Goal: Task Accomplishment & Management: Use online tool/utility

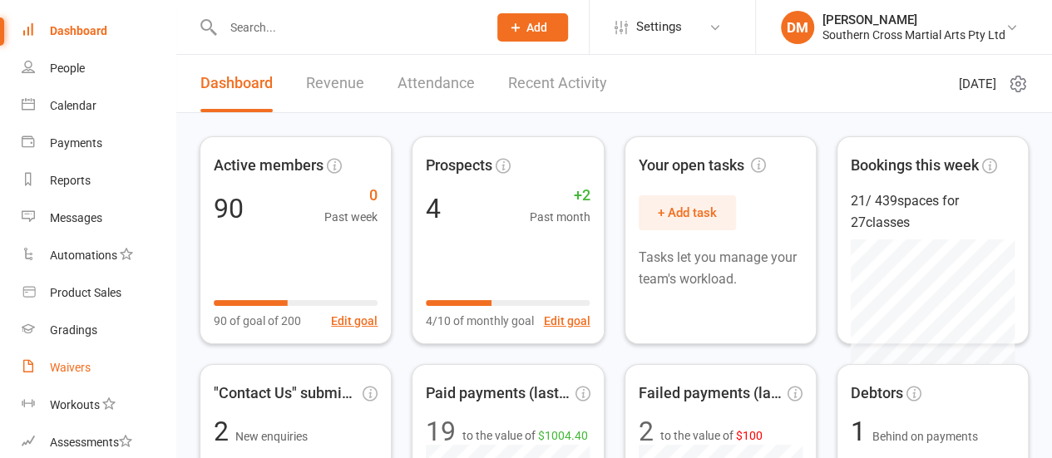
scroll to position [83, 0]
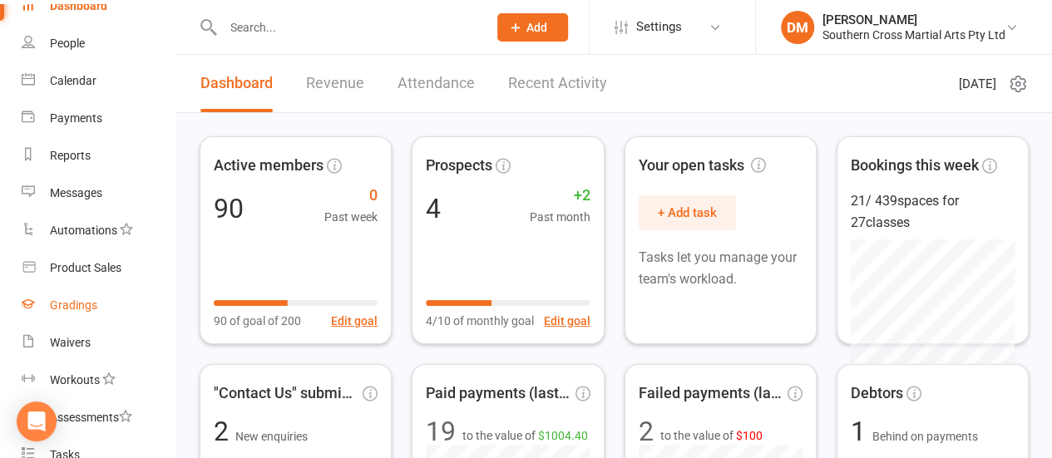
click at [68, 303] on div "Gradings" at bounding box center [73, 305] width 47 height 13
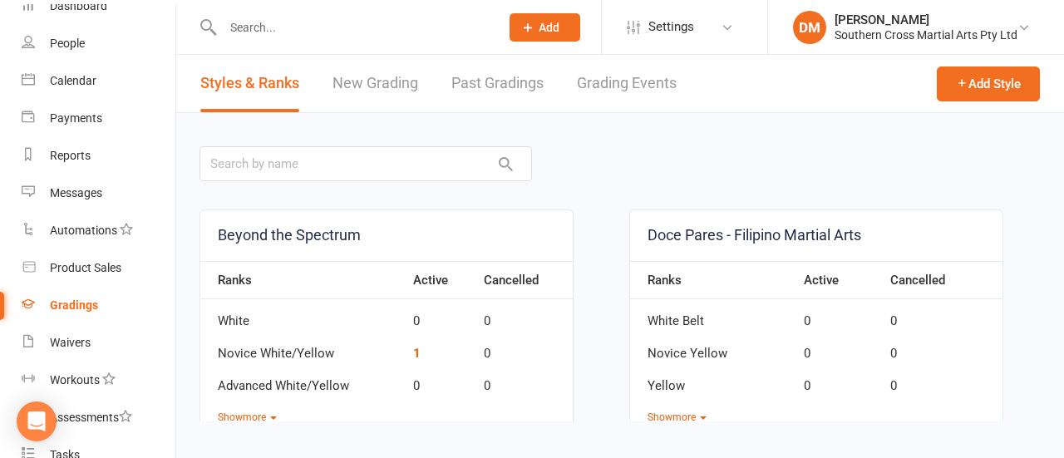
click at [620, 88] on link "Grading Events" at bounding box center [627, 83] width 100 height 57
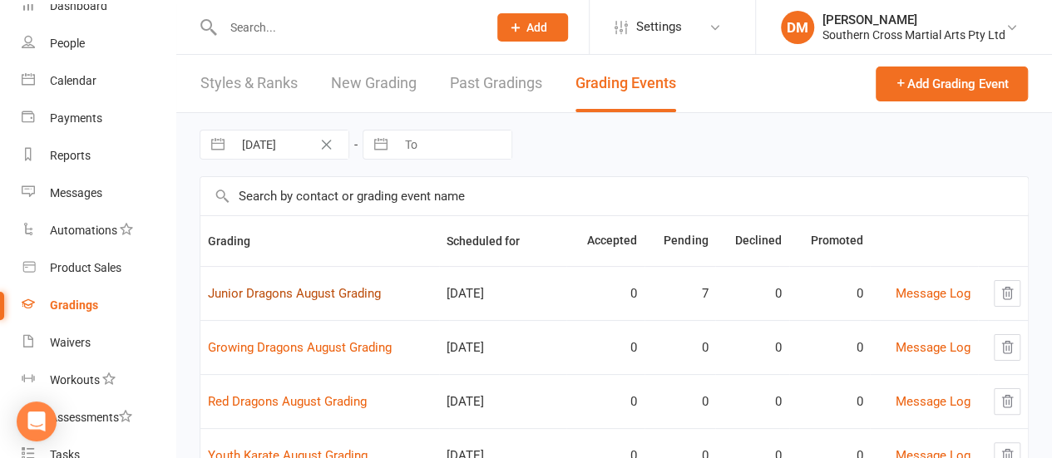
click at [350, 290] on link "Junior Dragons August Grading" at bounding box center [294, 293] width 173 height 15
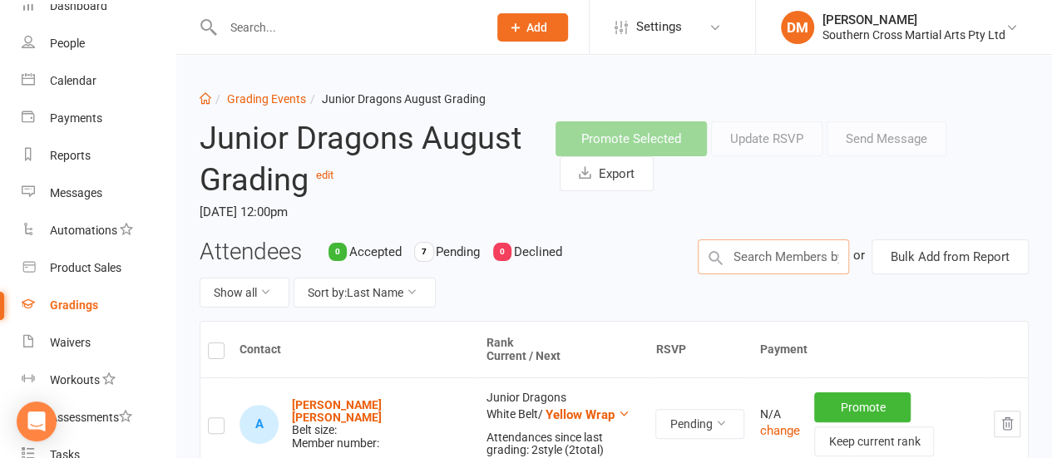
click at [788, 254] on input "text" at bounding box center [773, 257] width 151 height 35
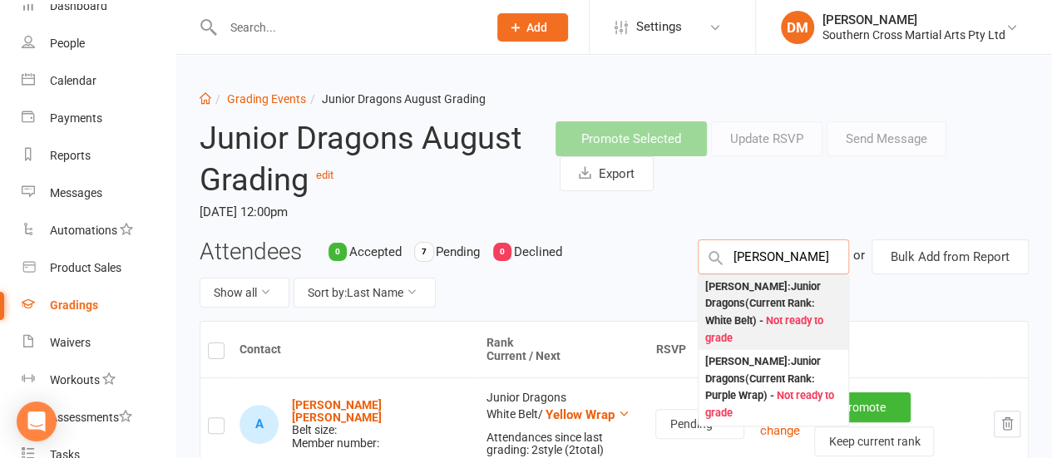
type input "Ryker"
click at [749, 310] on div "Ryker Stoddart : Junior Dragons (Current Rank: White Belt ) - Not ready to grade" at bounding box center [773, 313] width 136 height 69
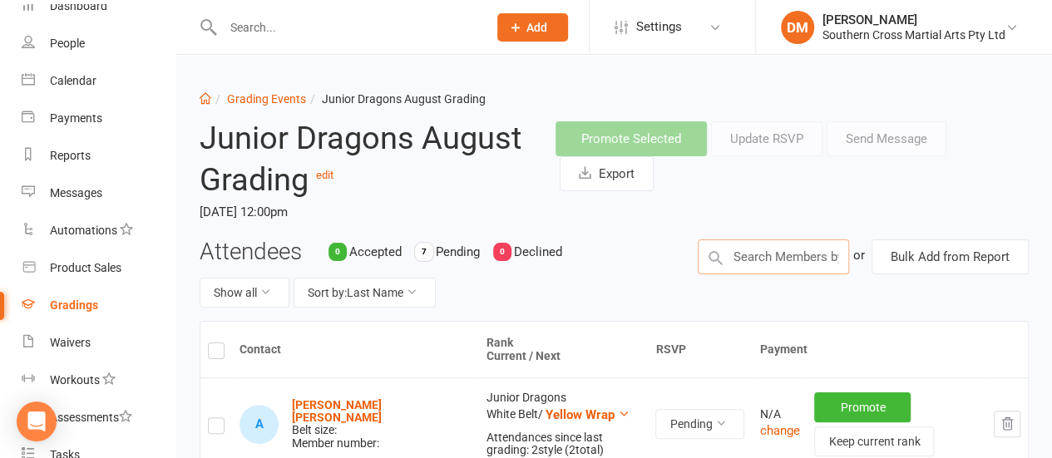
click at [773, 250] on input "text" at bounding box center [773, 257] width 151 height 35
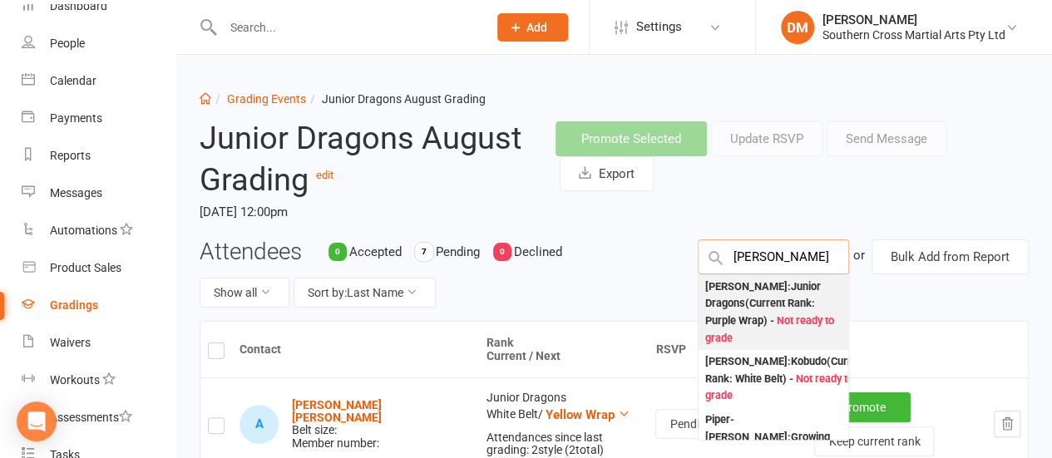
type input "Parker"
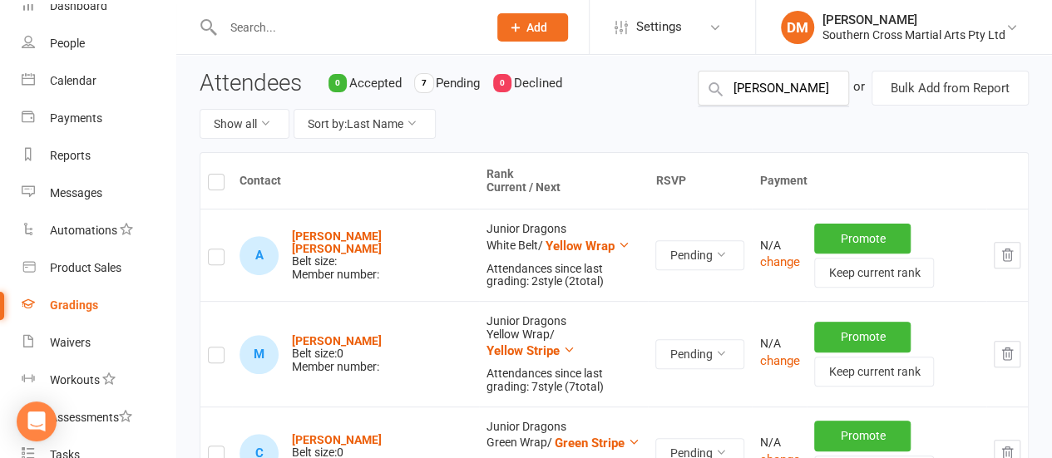
scroll to position [145, 0]
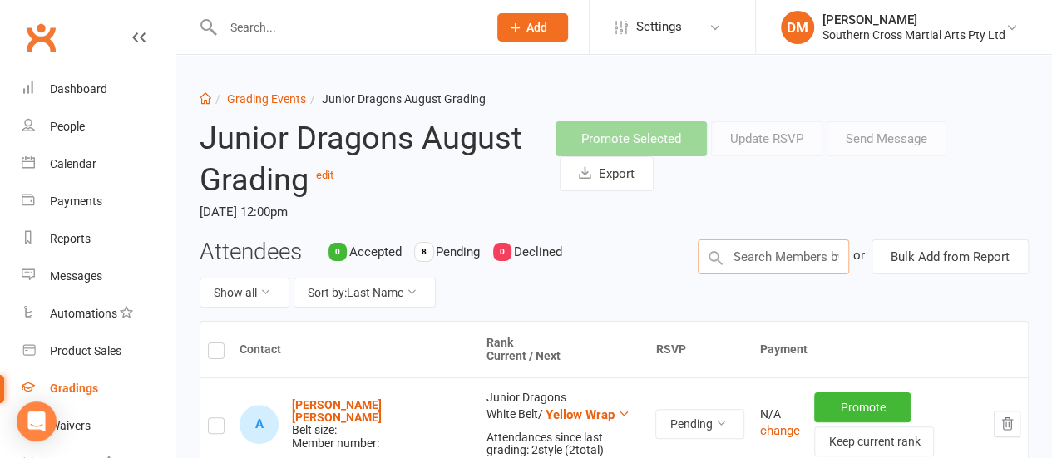
click at [799, 262] on input "text" at bounding box center [773, 257] width 151 height 35
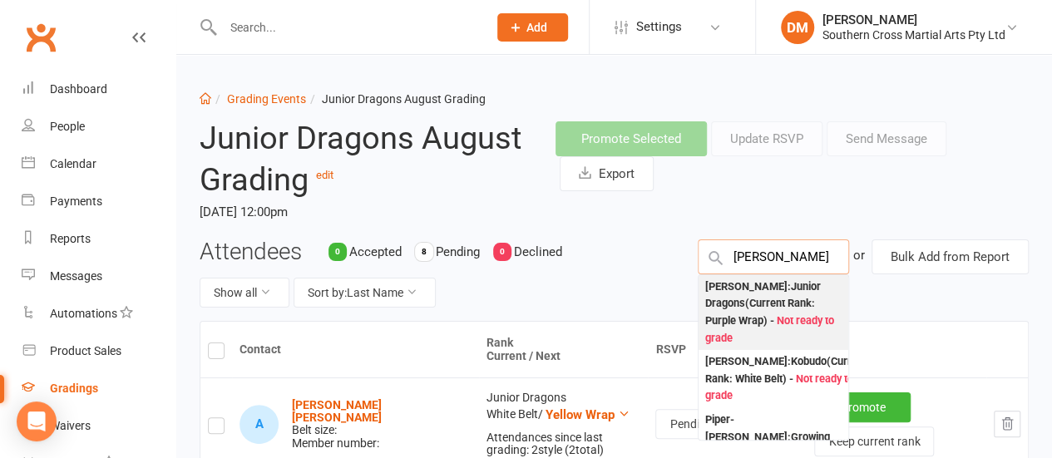
type input "Parker"
click at [767, 304] on div "Parker Wilson : Junior Dragons (Current Rank: Purple Wrap ) - Not ready to grade" at bounding box center [773, 313] width 136 height 69
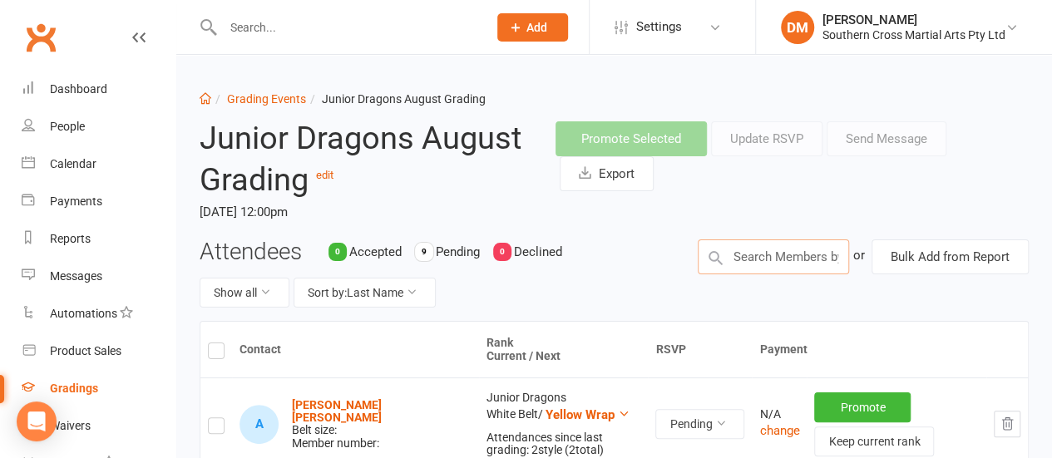
click at [777, 266] on input "text" at bounding box center [773, 257] width 151 height 35
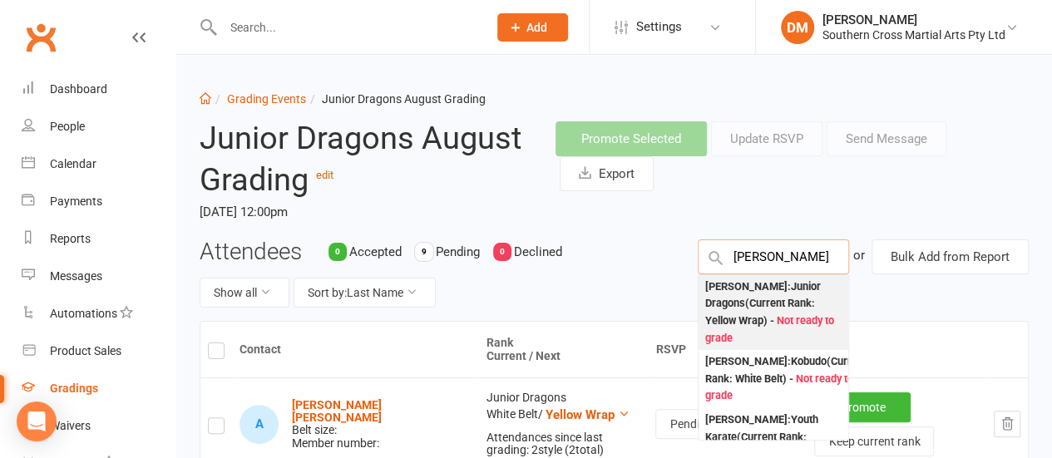
type input "[PERSON_NAME]"
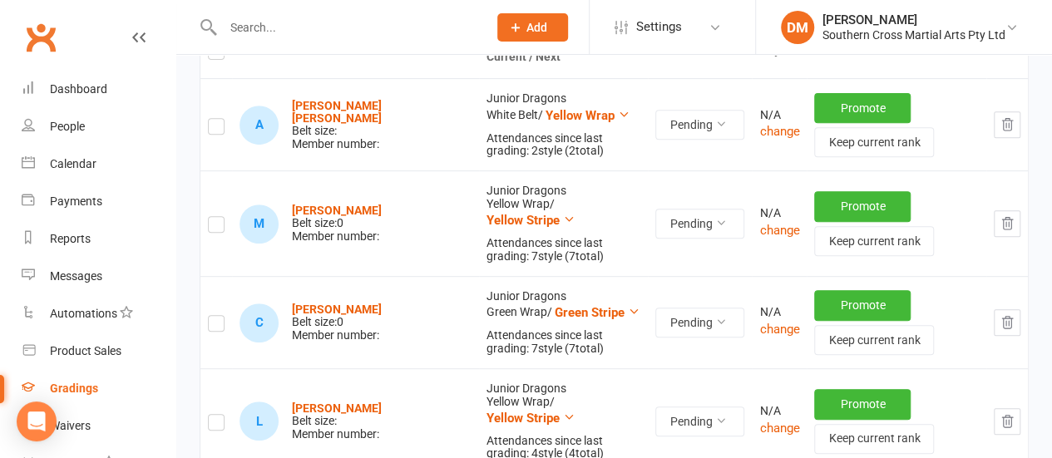
scroll to position [154, 0]
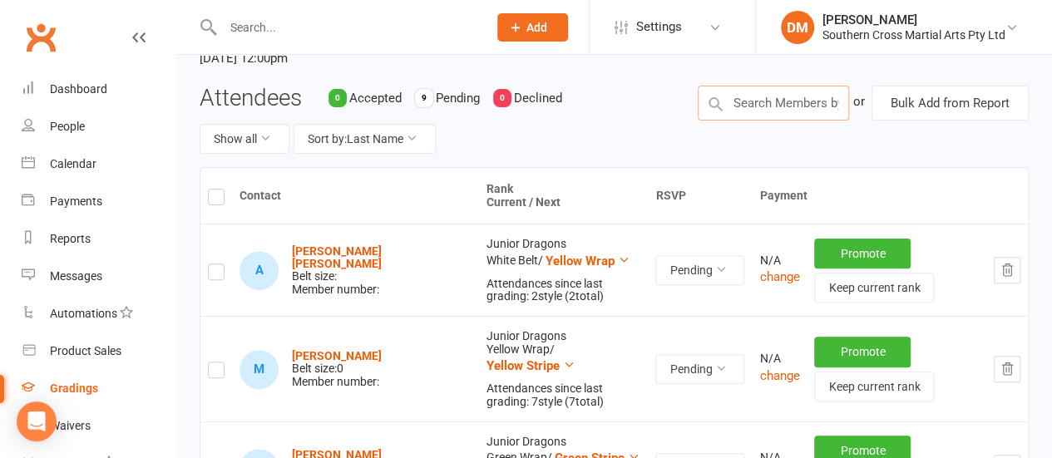
click at [829, 114] on input "text" at bounding box center [773, 103] width 151 height 35
click at [766, 102] on input "text" at bounding box center [773, 103] width 151 height 35
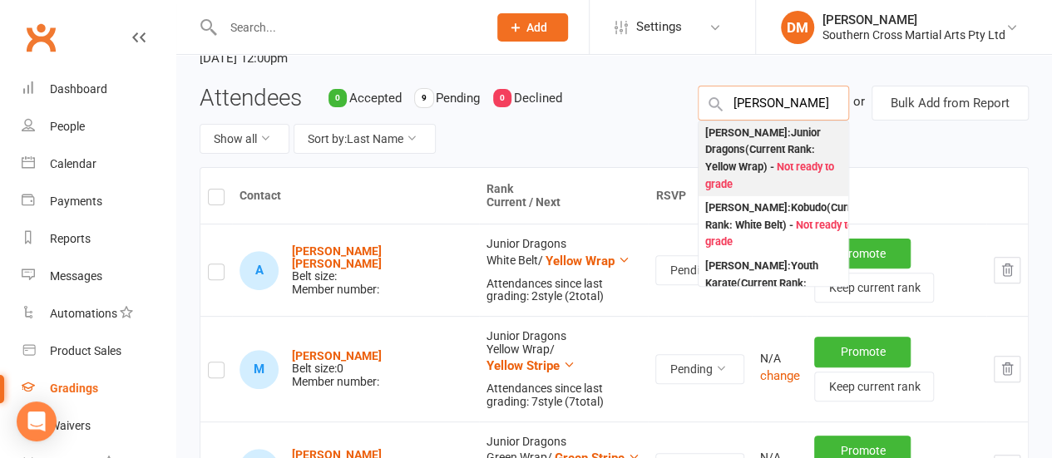
type input "Logan"
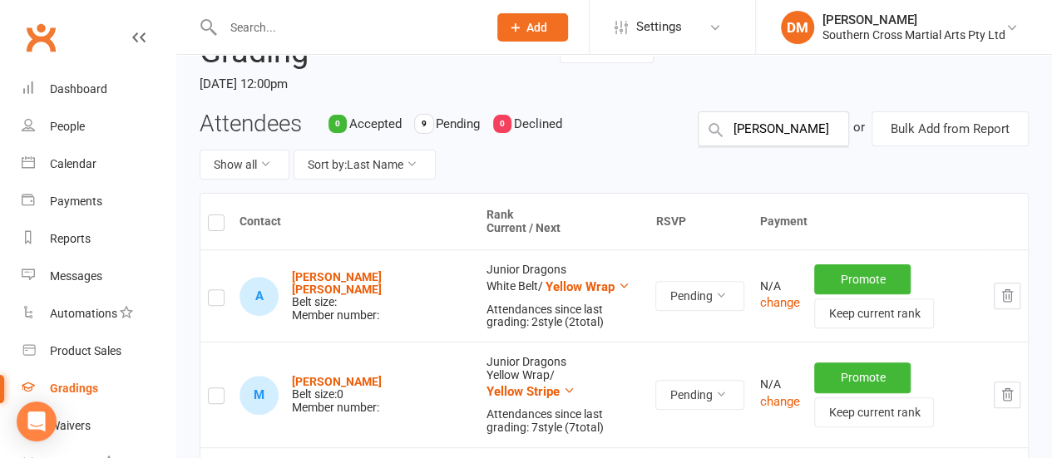
scroll to position [0, 0]
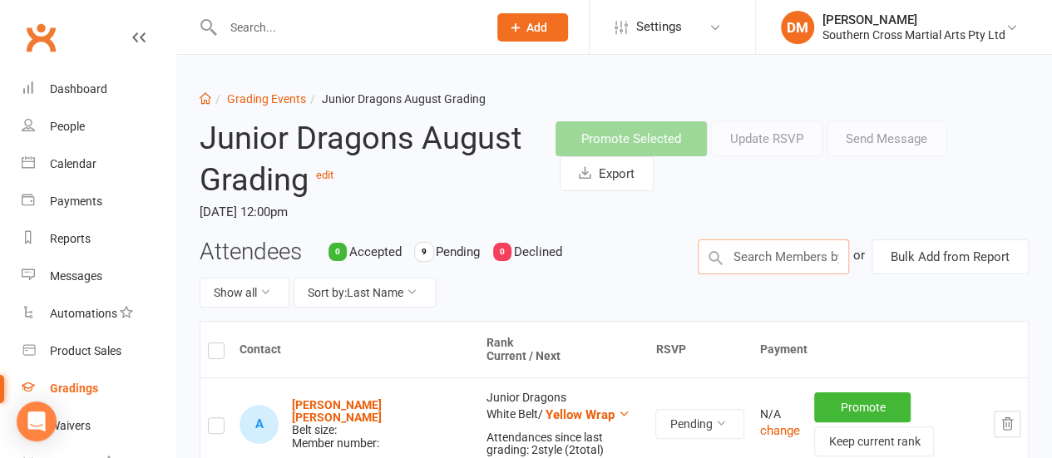
click at [753, 255] on input "text" at bounding box center [773, 257] width 151 height 35
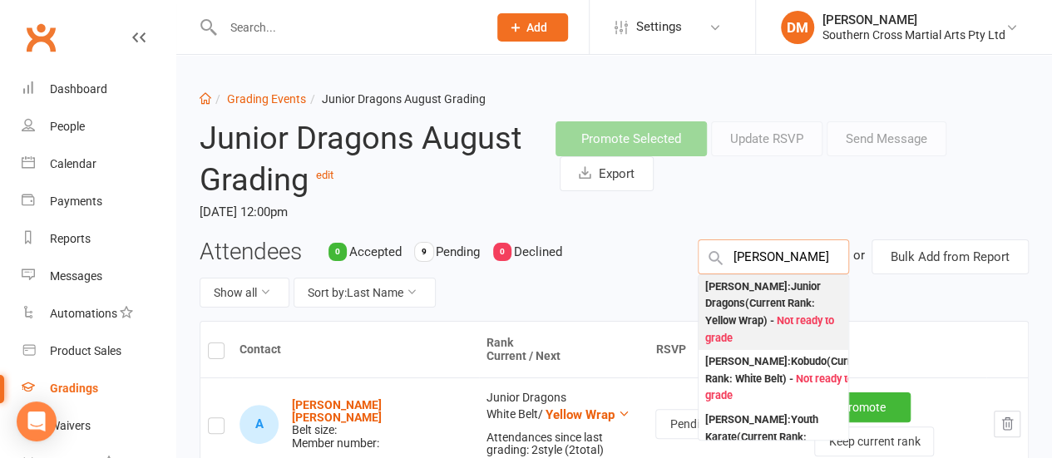
type input "Logan"
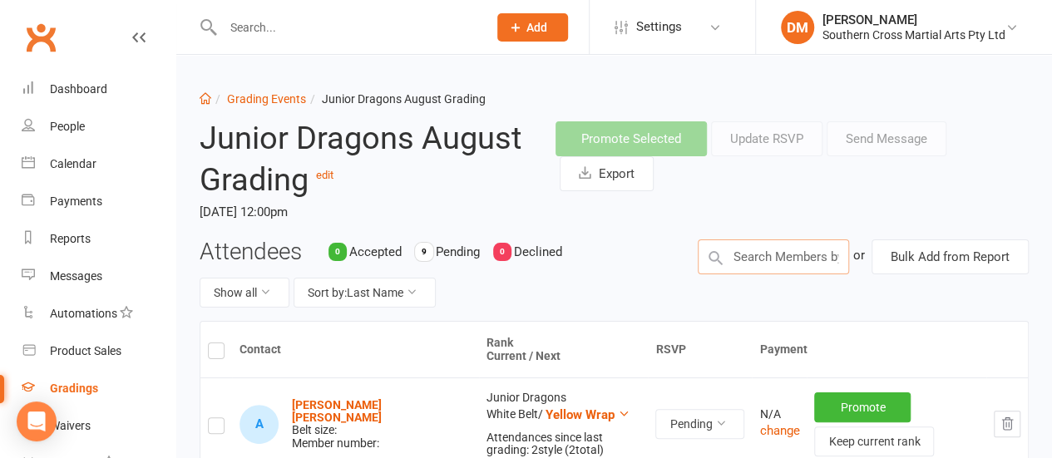
click at [788, 251] on input "text" at bounding box center [773, 257] width 151 height 35
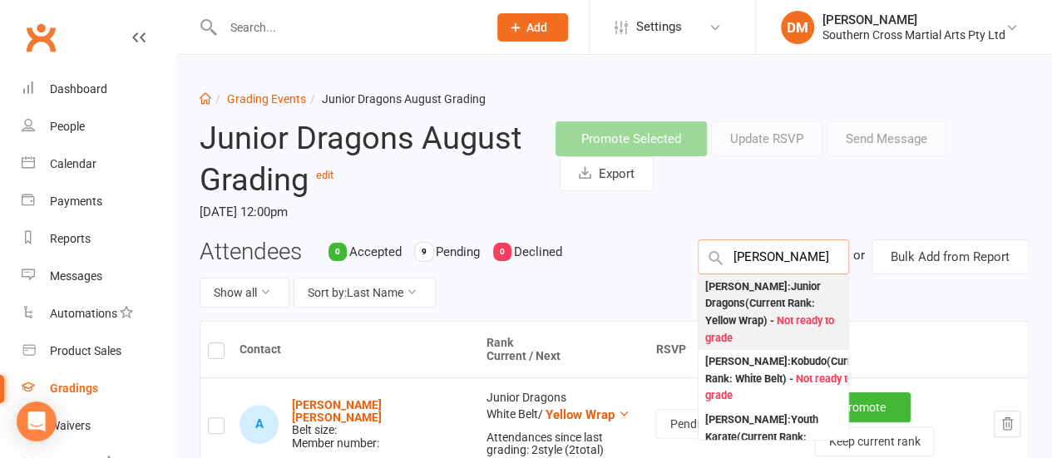
type input "[PERSON_NAME]"
click at [787, 305] on div "Logan Wilson : Junior Dragons (Current Rank: Yellow Wrap ) - Not ready to grade" at bounding box center [773, 313] width 136 height 69
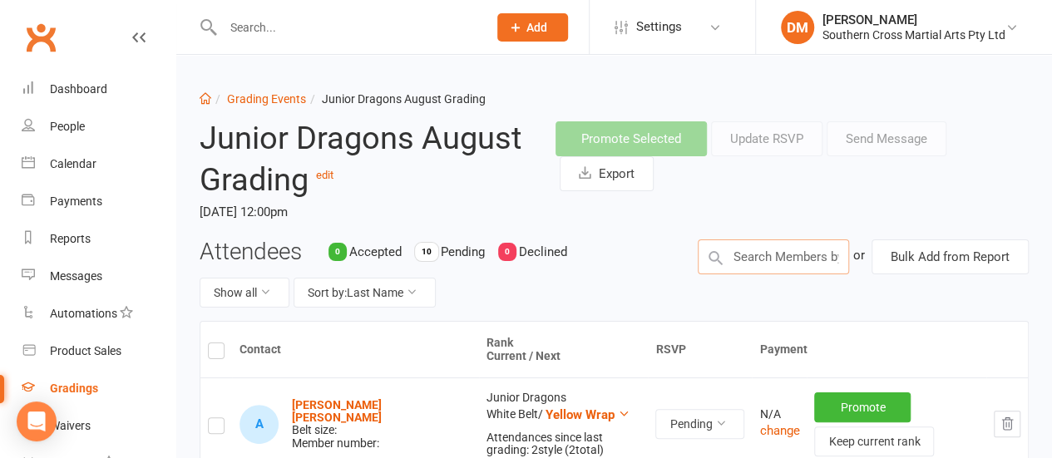
click at [760, 262] on input "text" at bounding box center [773, 257] width 151 height 35
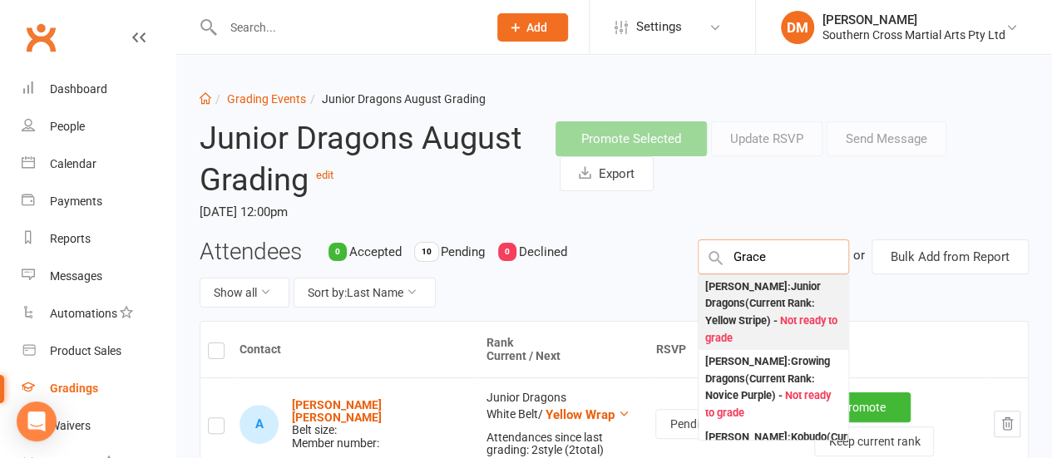
type input "Grace"
click at [768, 298] on div "[PERSON_NAME] : Junior Dragons (Current Rank: Yellow Stripe ) - Not ready to gr…" at bounding box center [773, 313] width 136 height 69
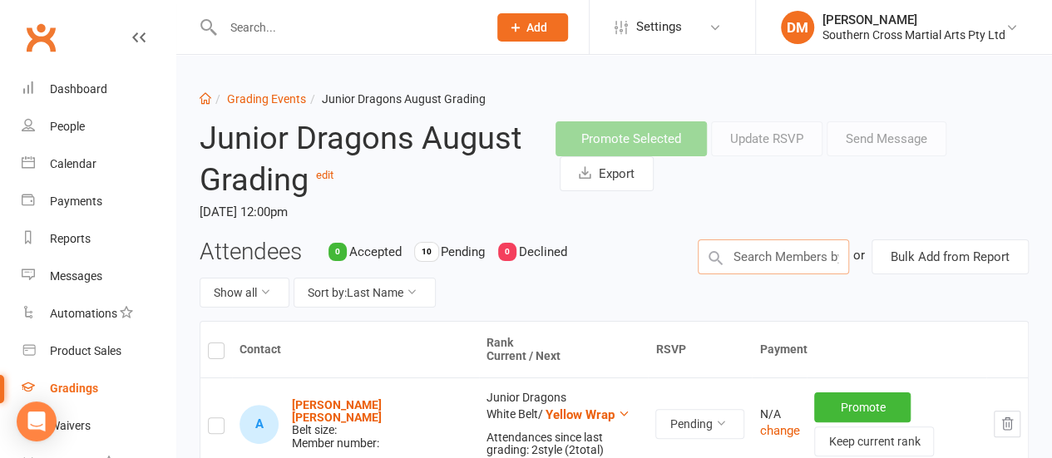
click at [760, 254] on input "text" at bounding box center [773, 257] width 151 height 35
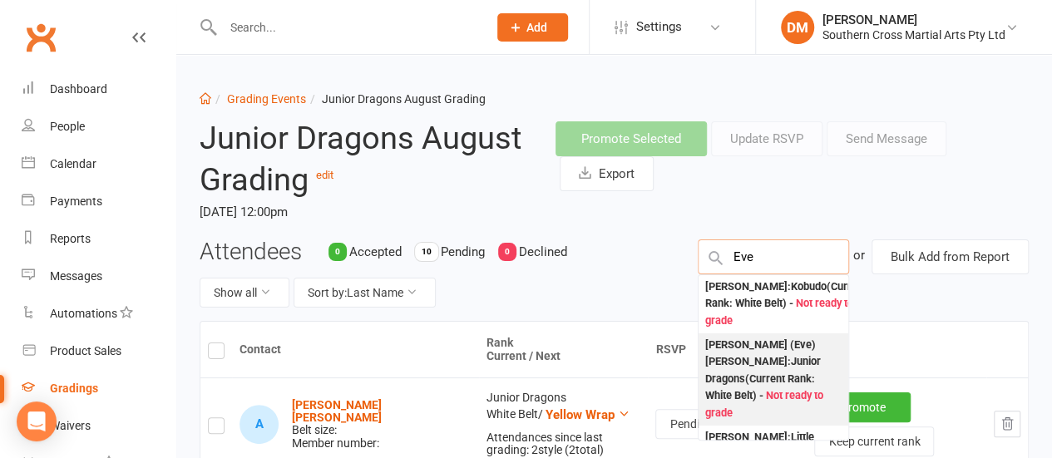
type input "Eve"
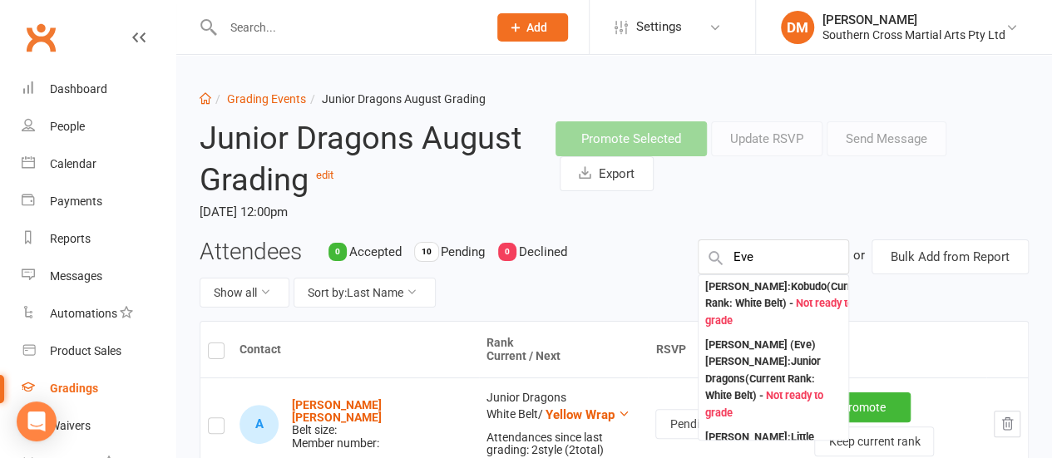
click at [793, 361] on div "Evelyn (Eve) Despea-Waugh : Junior Dragons (Current Rank: White Belt ) - Not re…" at bounding box center [773, 380] width 136 height 86
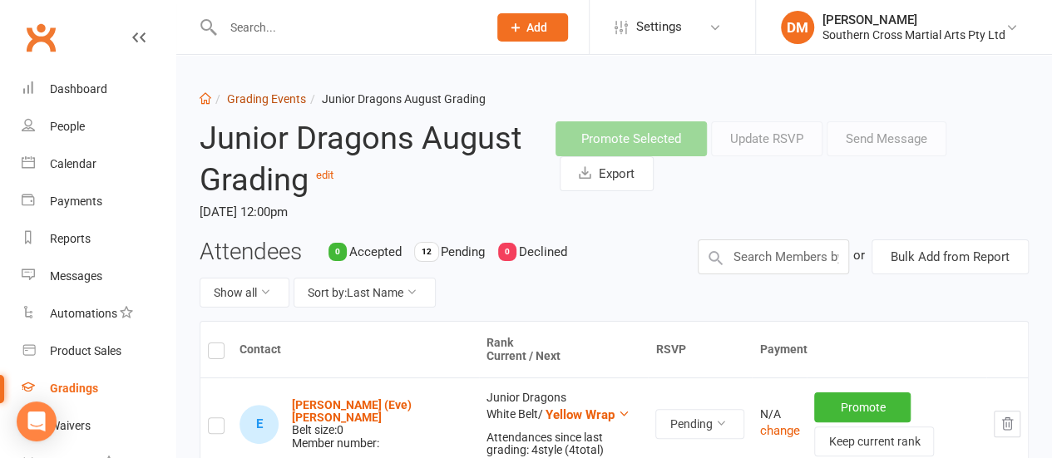
click at [281, 101] on link "Grading Events" at bounding box center [266, 98] width 79 height 13
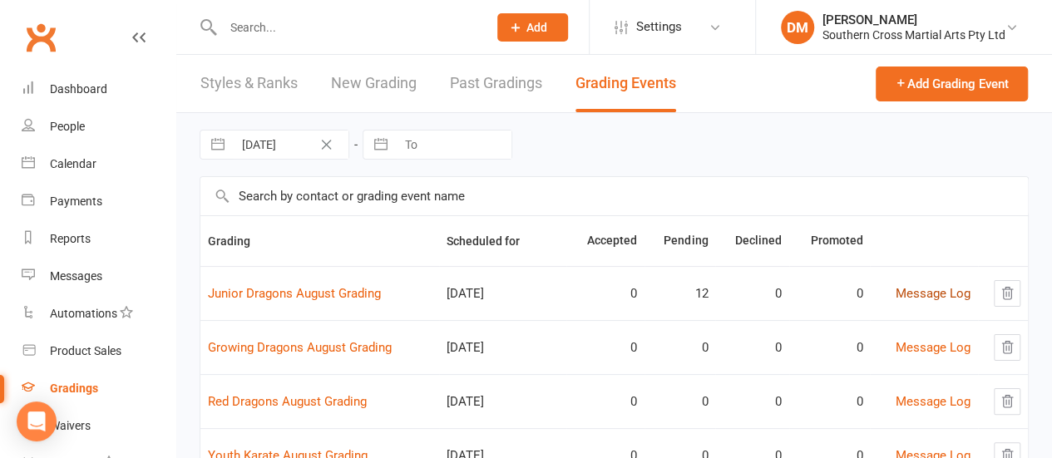
click at [938, 293] on link "Message Log" at bounding box center [933, 293] width 75 height 15
click at [334, 398] on link "Red Dragons August Grading" at bounding box center [287, 401] width 159 height 15
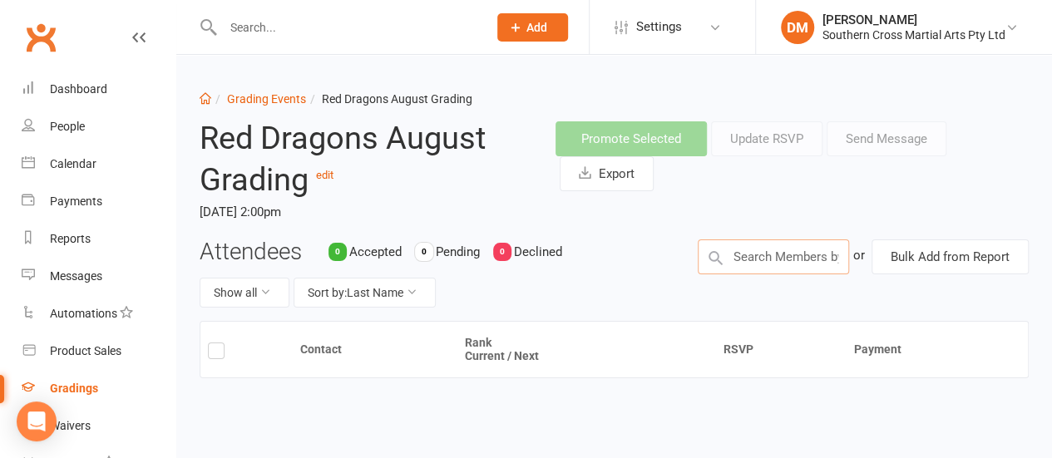
click at [777, 262] on input "text" at bounding box center [773, 257] width 151 height 35
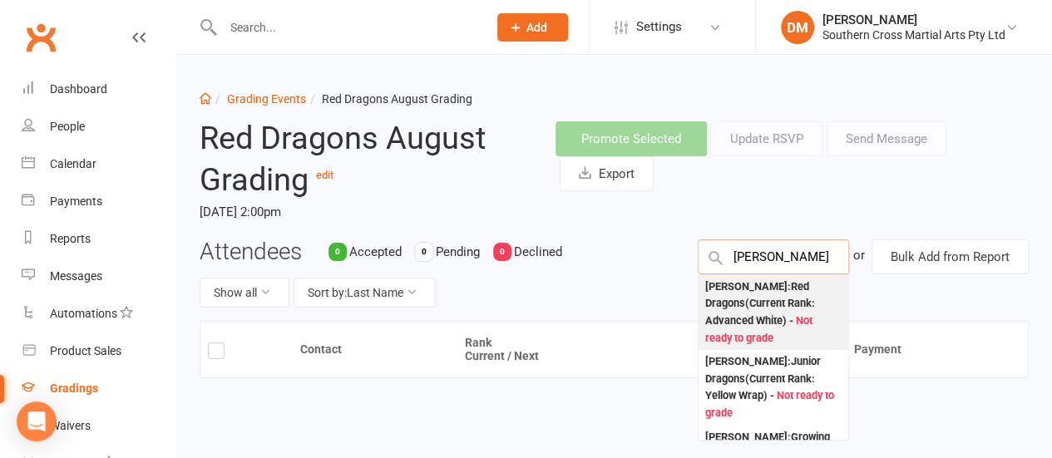
type input "William"
click at [753, 319] on div "William Pearce : Red Dragons (Current Rank: Advanced White ) - Not ready to gra…" at bounding box center [773, 313] width 136 height 69
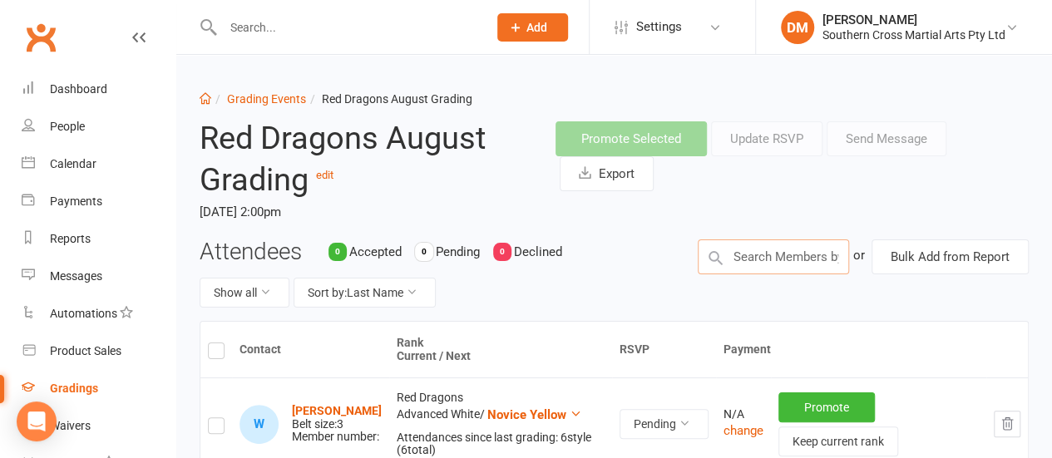
click at [810, 260] on input "text" at bounding box center [773, 257] width 151 height 35
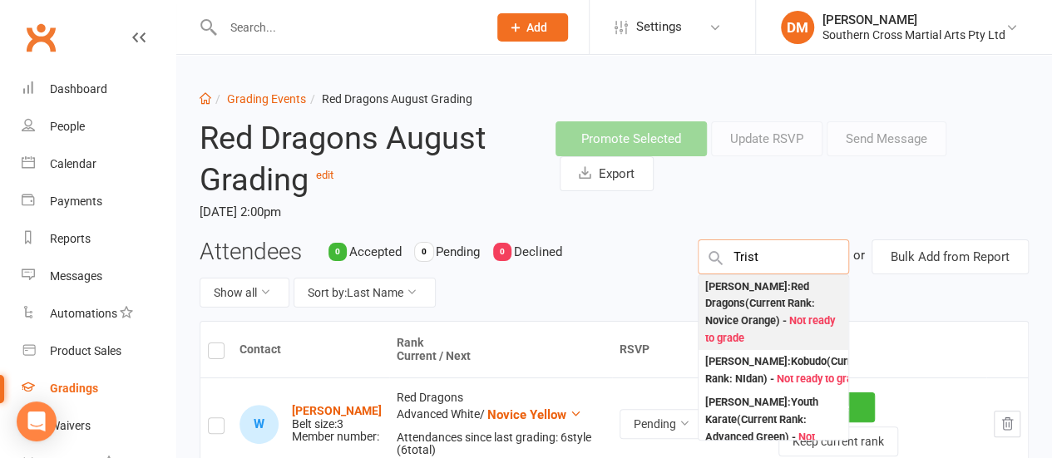
type input "Trist"
click at [771, 294] on div "Tristan Foale : Red Dragons (Current Rank: Novice Orange ) - Not ready to grade" at bounding box center [773, 313] width 136 height 69
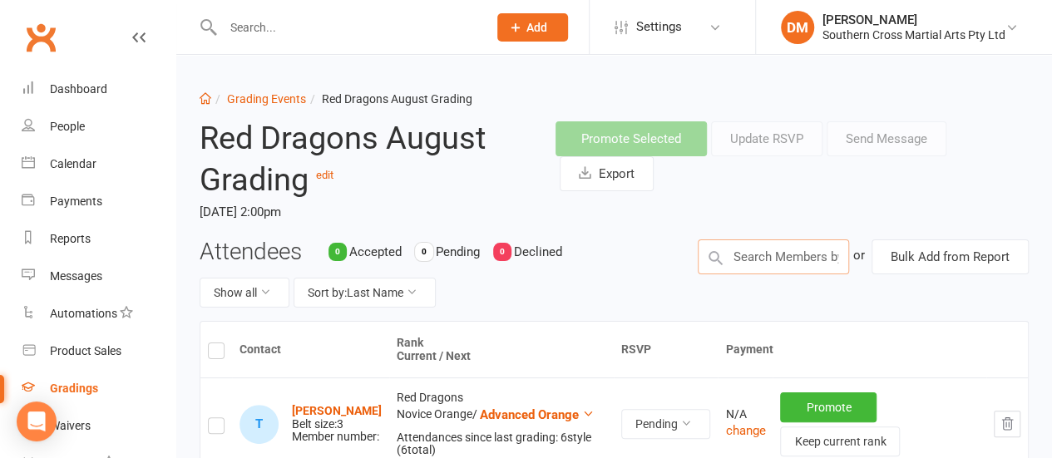
click at [803, 256] on input "text" at bounding box center [773, 257] width 151 height 35
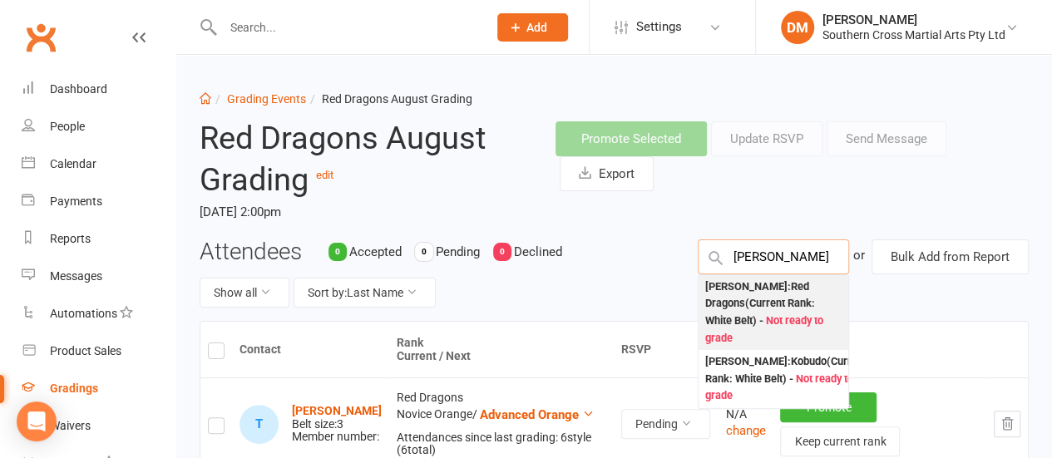
type input "Tom"
click at [767, 294] on div "Tom MacGiolla : Red Dragons (Current Rank: White Belt ) - Not ready to grade" at bounding box center [773, 313] width 136 height 69
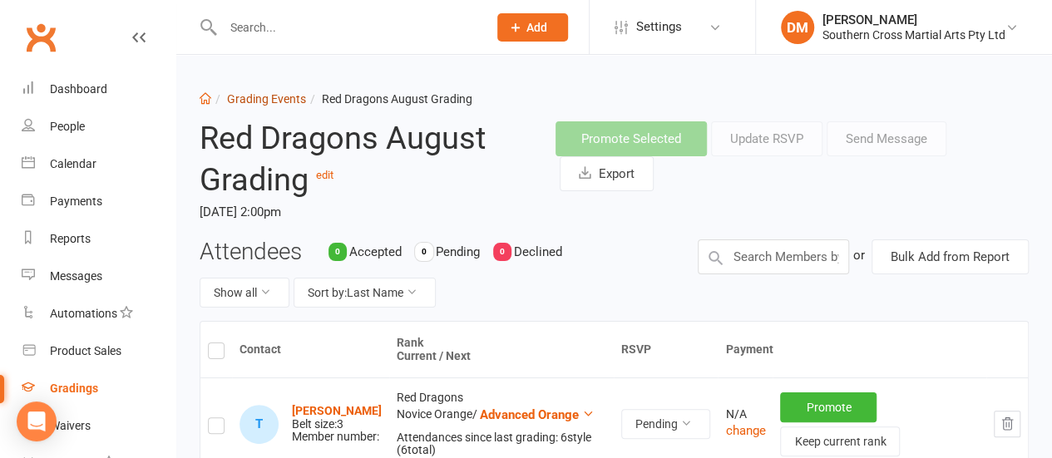
click at [283, 101] on link "Grading Events" at bounding box center [266, 98] width 79 height 13
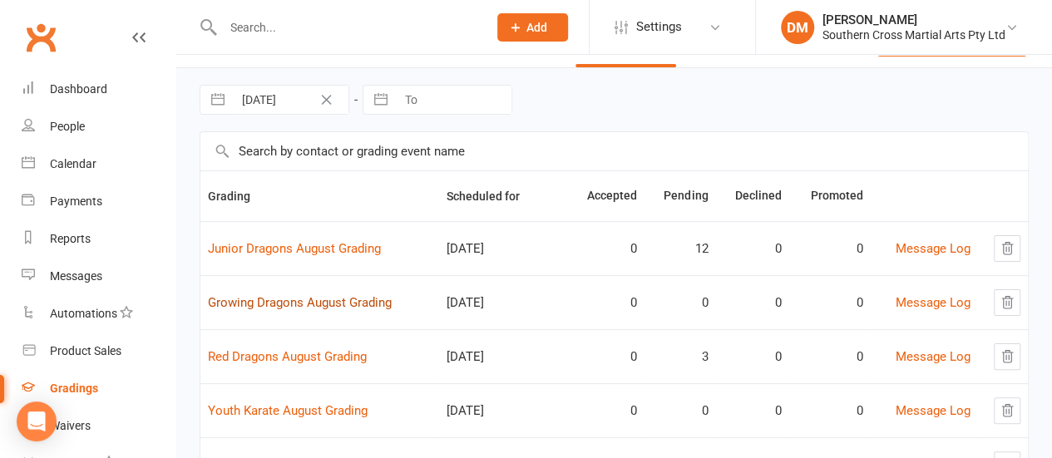
scroll to position [83, 0]
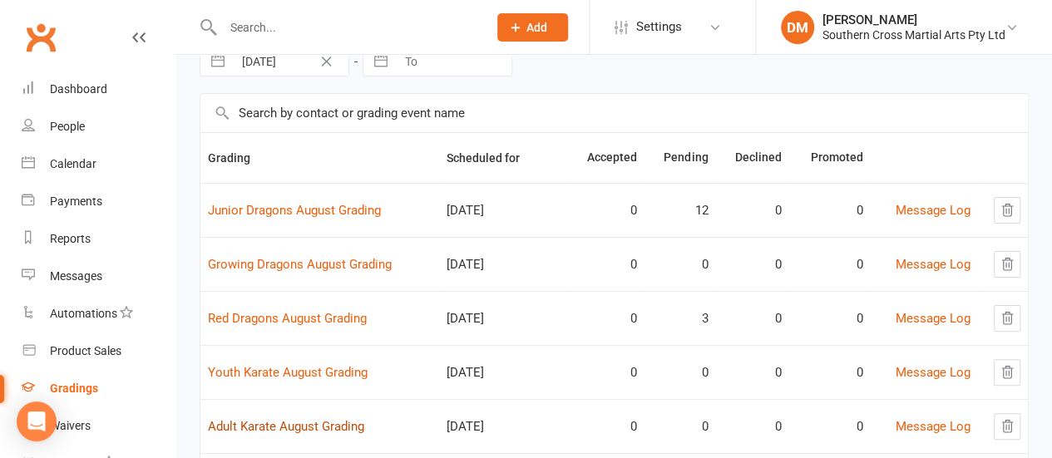
click at [288, 420] on link "Adult Karate August Grading" at bounding box center [286, 426] width 156 height 15
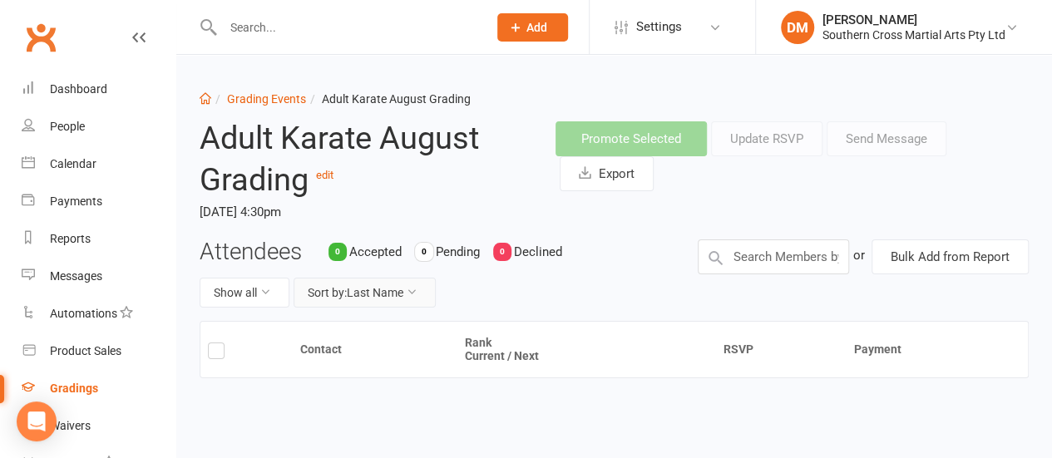
click at [403, 300] on button "Sort by: Last Name" at bounding box center [365, 293] width 142 height 30
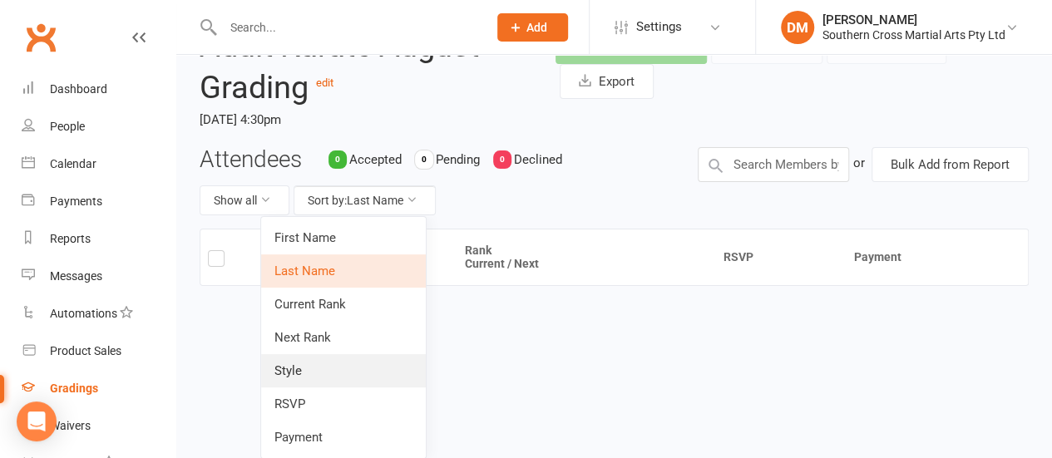
click at [285, 371] on link "Style" at bounding box center [343, 370] width 165 height 33
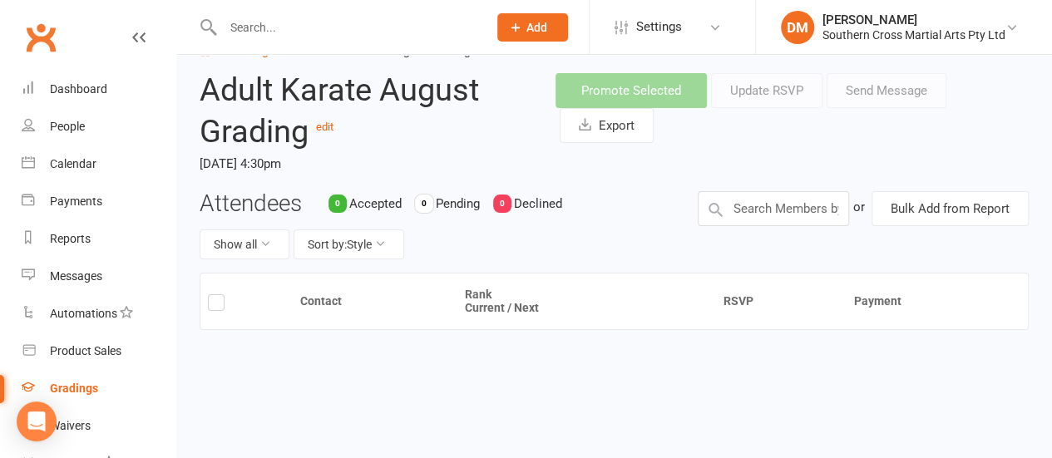
scroll to position [73, 0]
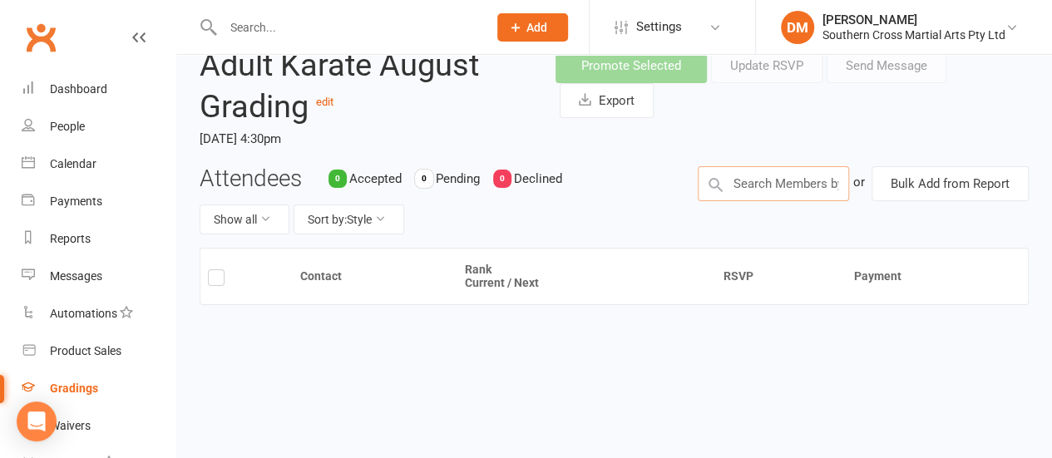
click at [758, 182] on input "text" at bounding box center [773, 183] width 151 height 35
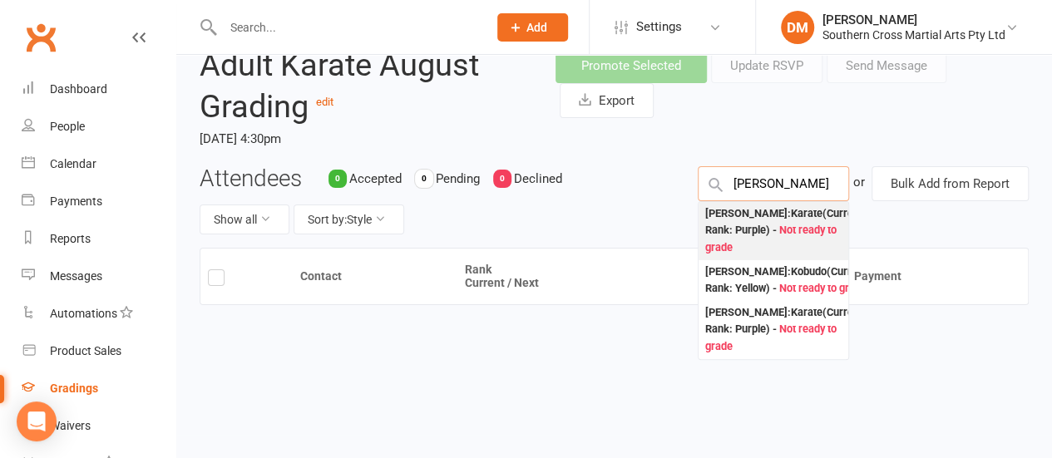
type input "Drew"
click at [774, 229] on div "Drew Hilton : Karate (Current Rank: Purple ) - Not ready to grade" at bounding box center [783, 231] width 157 height 52
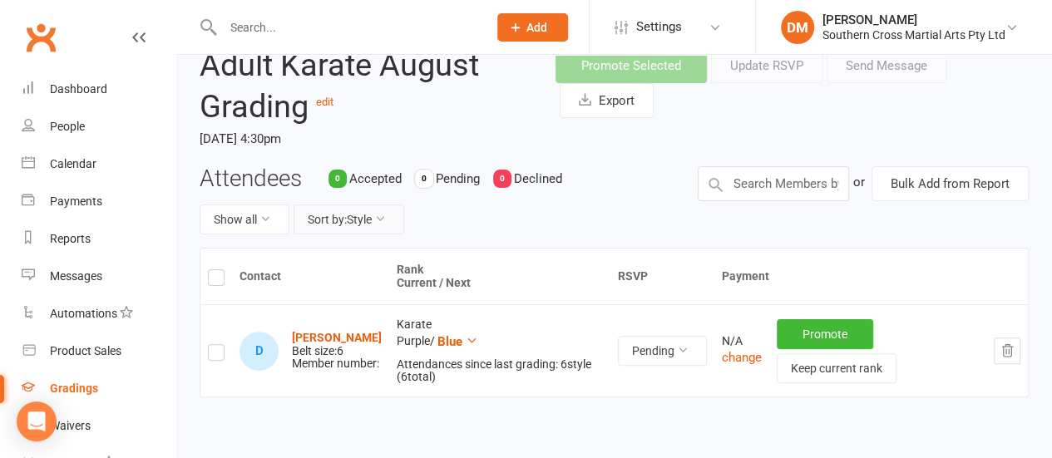
click at [386, 214] on icon at bounding box center [380, 219] width 12 height 12
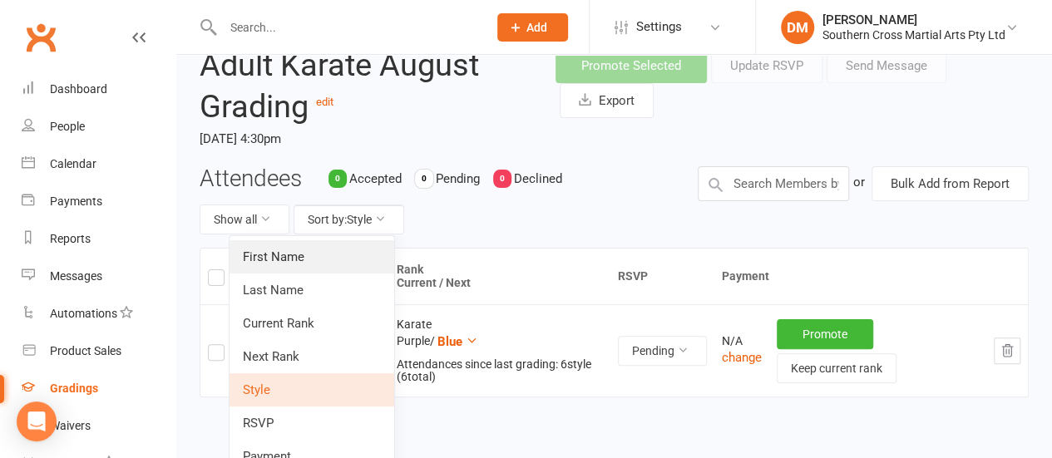
click at [291, 255] on link "First Name" at bounding box center [312, 256] width 165 height 33
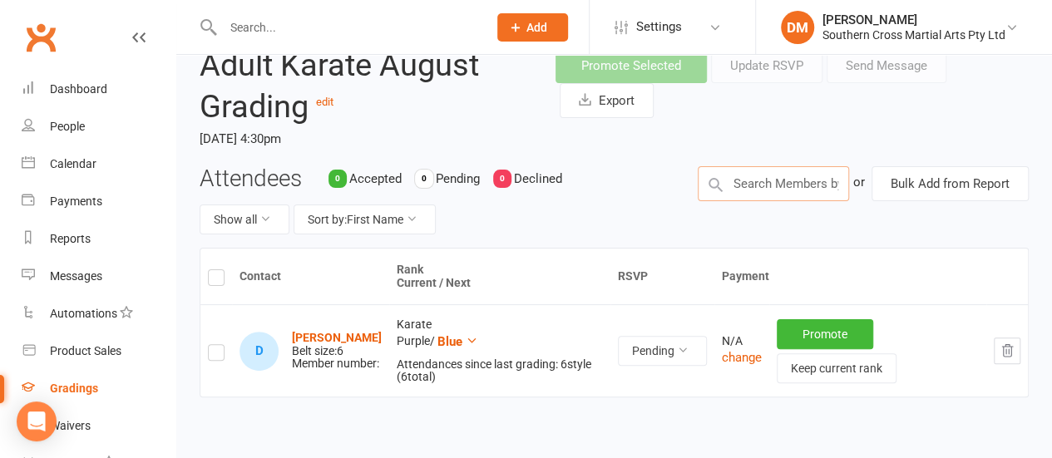
click at [777, 183] on input "text" at bounding box center [773, 183] width 151 height 35
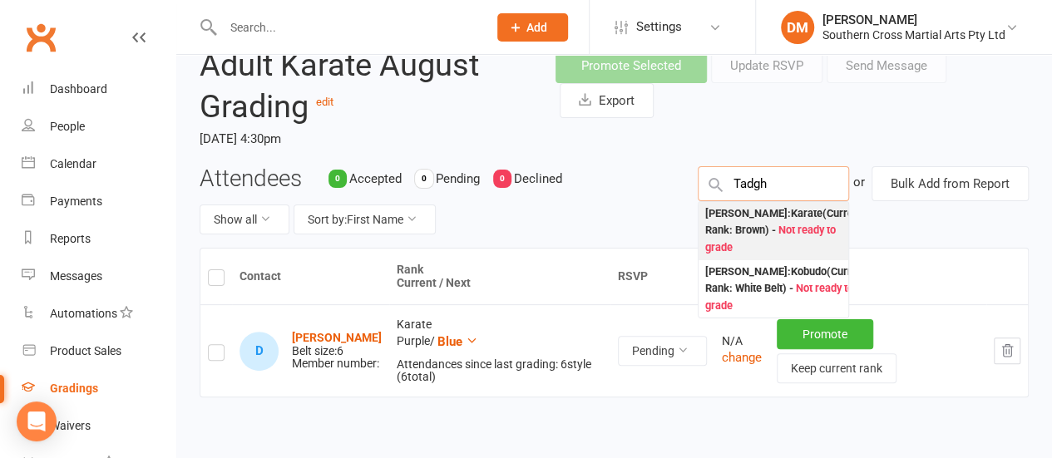
type input "Tadgh"
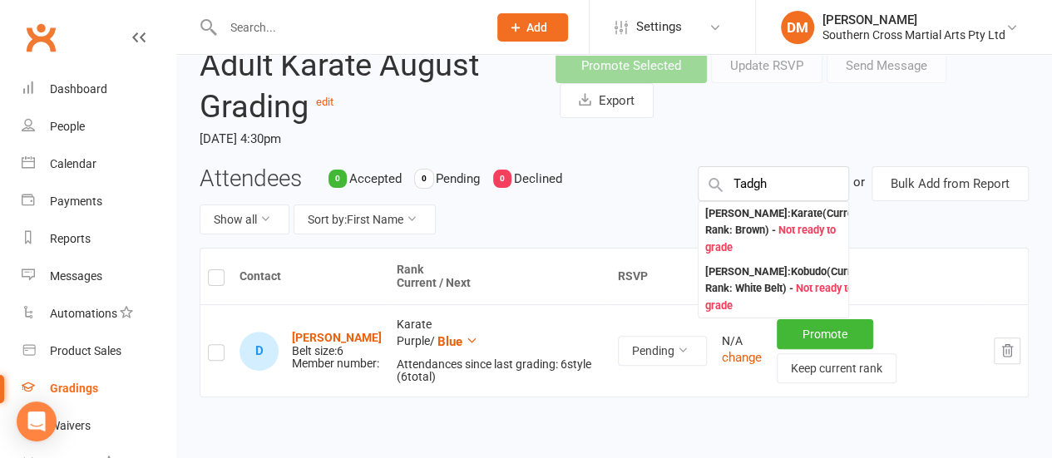
click at [737, 223] on div "Tadgh Storer : Karate (Current Rank: Brown ) - Not ready to grade" at bounding box center [783, 231] width 157 height 52
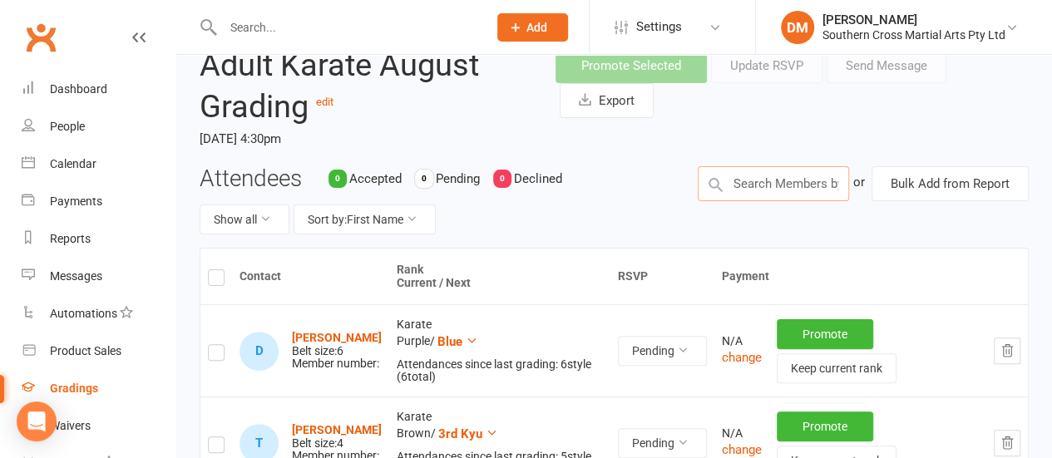
click at [764, 185] on input "text" at bounding box center [773, 183] width 151 height 35
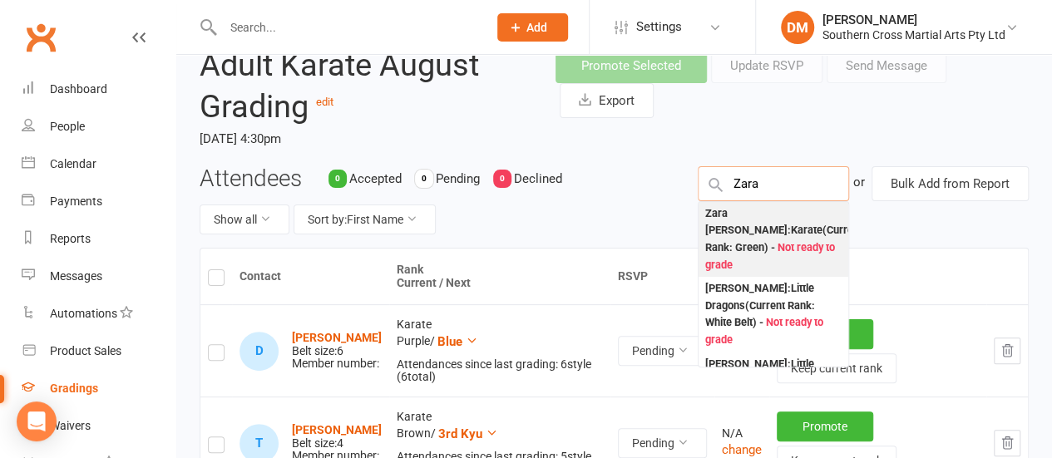
type input "Zara"
click at [755, 232] on div "Zara Storer : Karate (Current Rank: Green ) - Not ready to grade" at bounding box center [783, 239] width 157 height 69
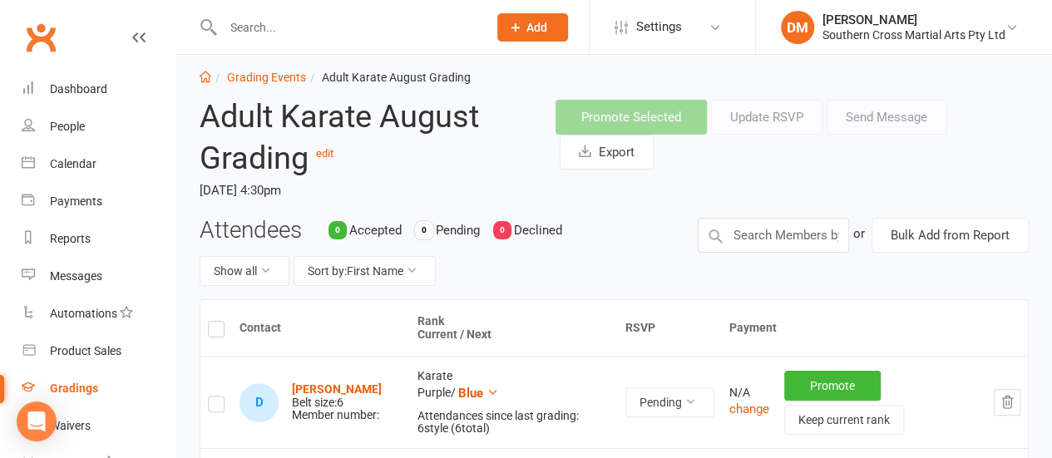
scroll to position [0, 0]
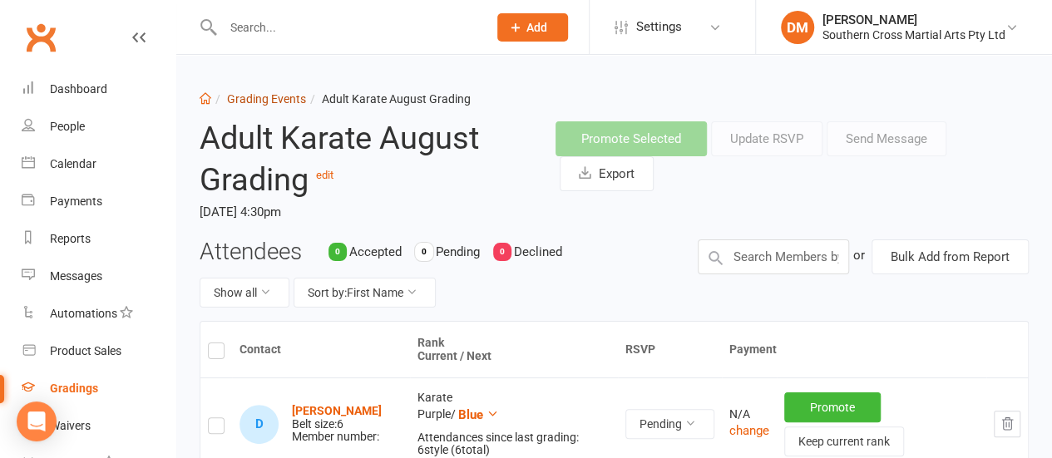
click at [258, 104] on link "Grading Events" at bounding box center [266, 98] width 79 height 13
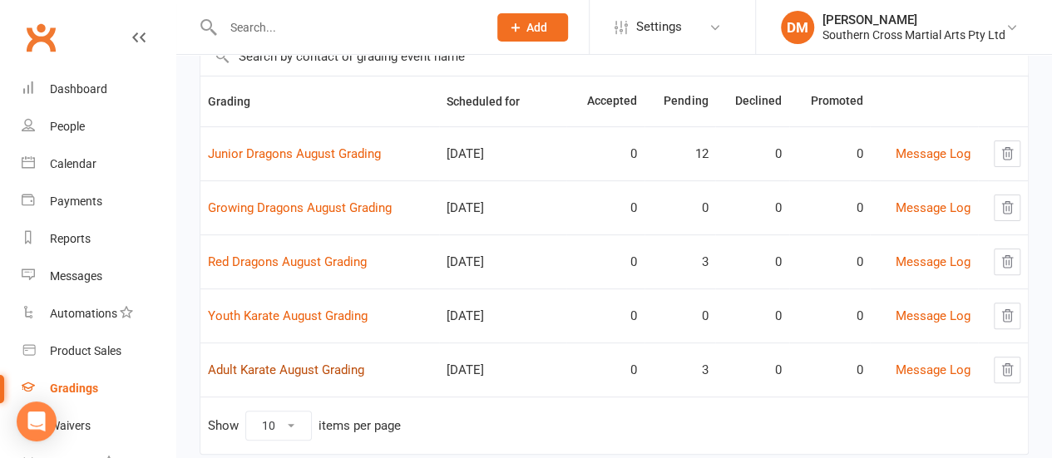
scroll to position [166, 0]
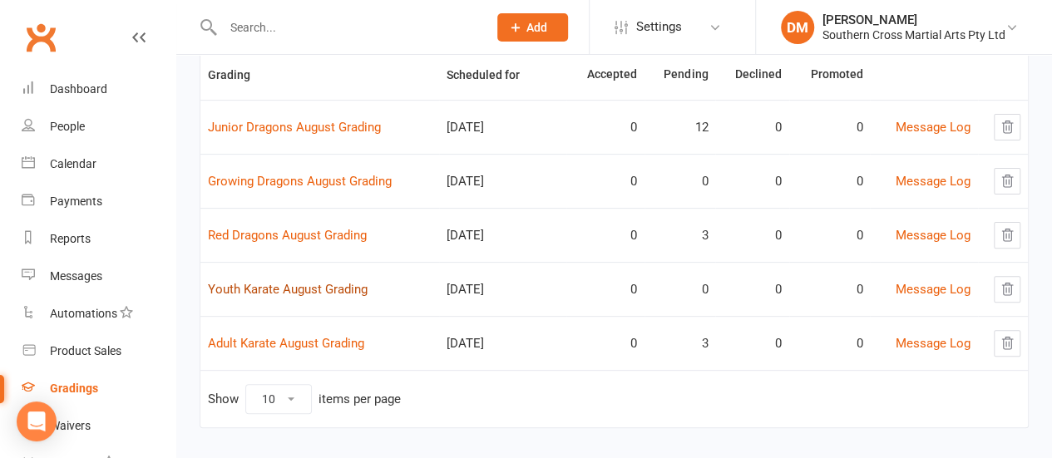
click at [303, 287] on link "Youth Karate August Grading" at bounding box center [288, 289] width 160 height 15
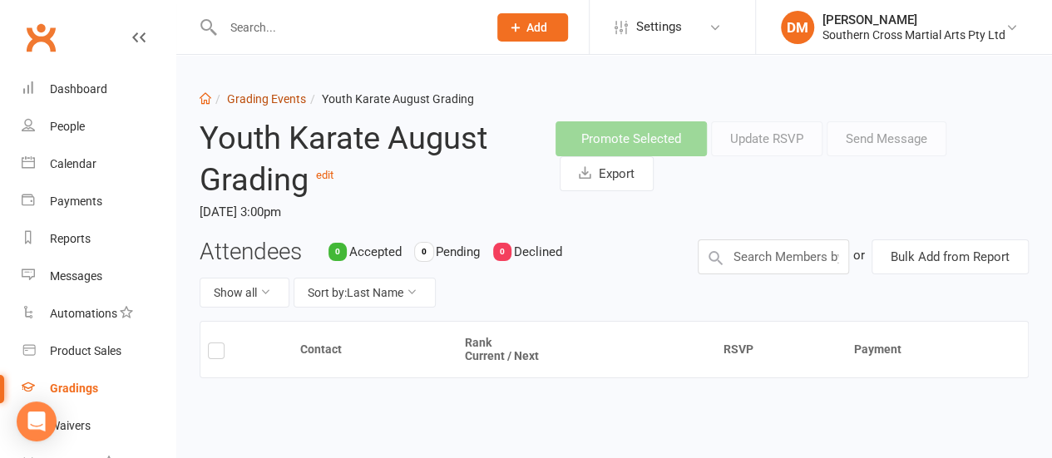
click at [279, 102] on link "Grading Events" at bounding box center [266, 98] width 79 height 13
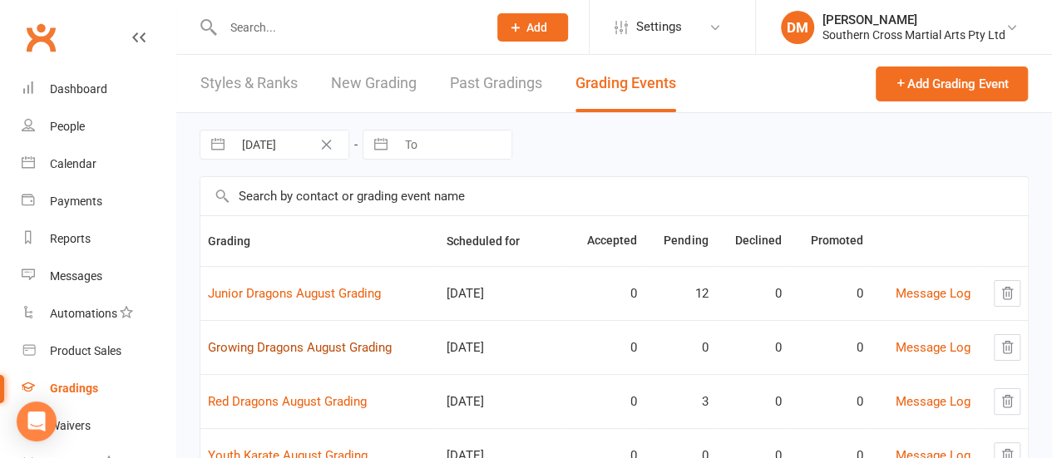
click at [288, 345] on link "Growing Dragons August Grading" at bounding box center [300, 347] width 184 height 15
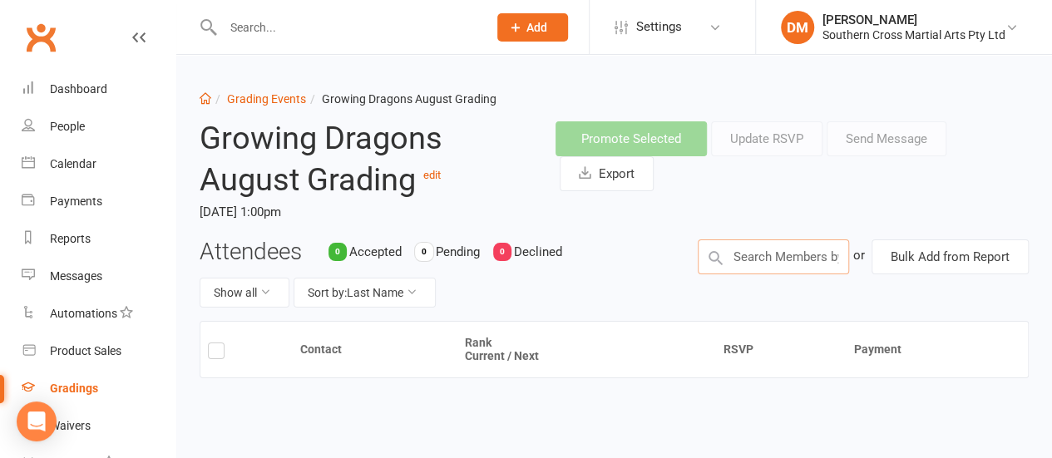
click at [763, 249] on input "text" at bounding box center [773, 257] width 151 height 35
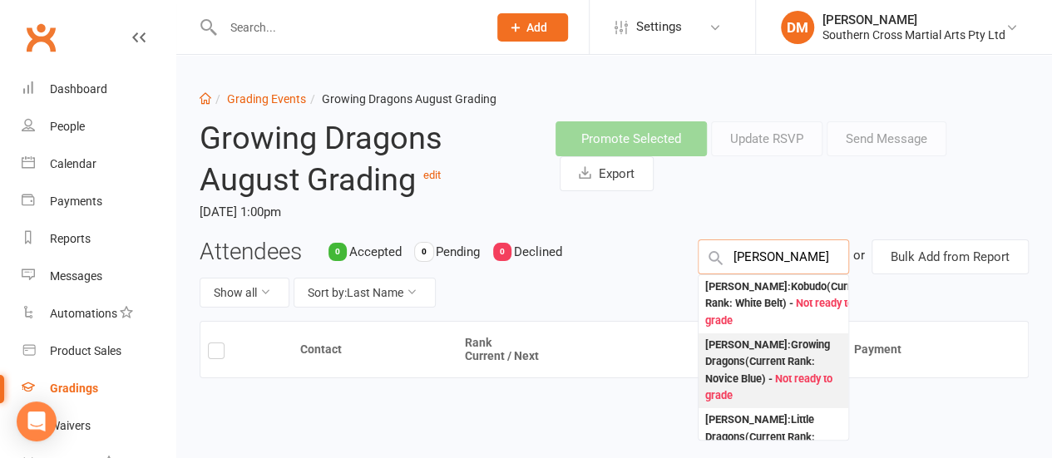
type input "Quinn"
click at [766, 369] on div "Quinn Margetson : Growing Dragons (Current Rank: Novice Blue ) - Not ready to g…" at bounding box center [773, 371] width 136 height 69
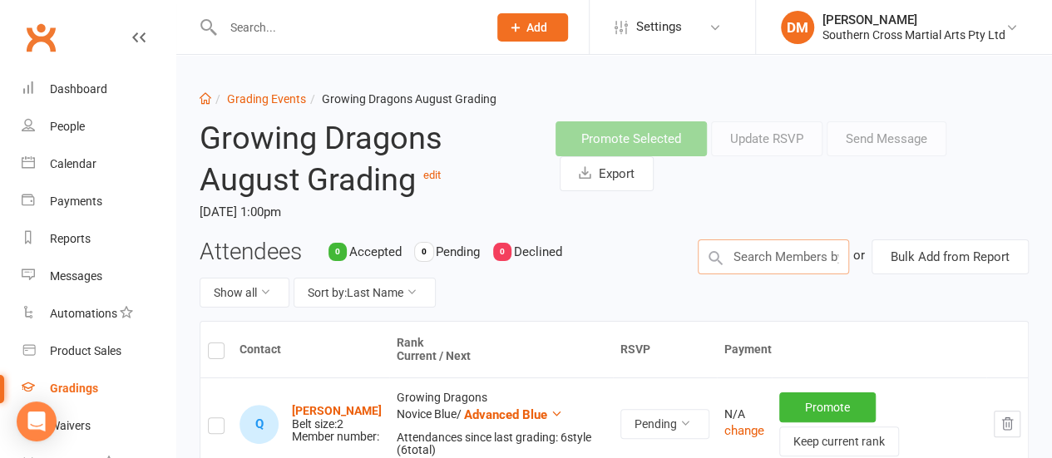
click at [765, 256] on input "text" at bounding box center [773, 257] width 151 height 35
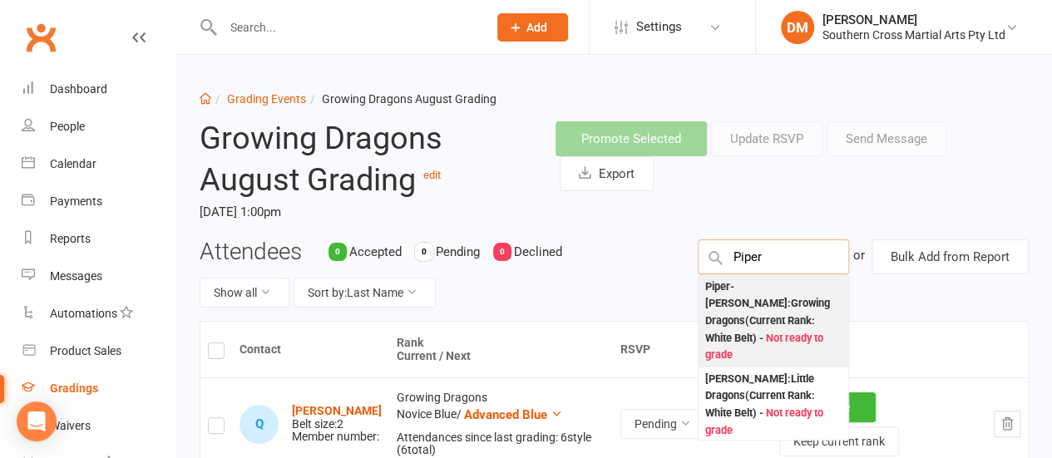
type input "Piper"
click at [759, 310] on div "Piper-Jane King : Growing Dragons (Current Rank: White Belt ) - Not ready to gr…" at bounding box center [773, 322] width 136 height 86
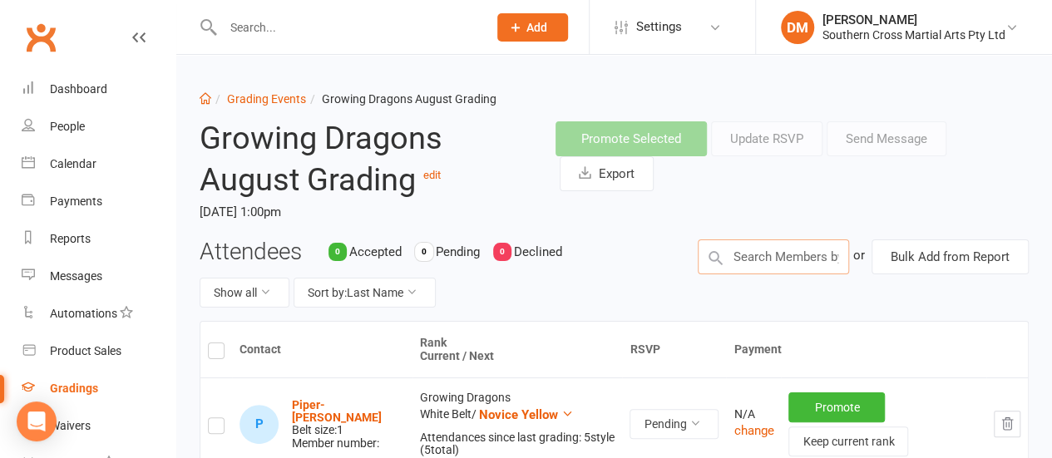
click at [768, 259] on input "text" at bounding box center [773, 257] width 151 height 35
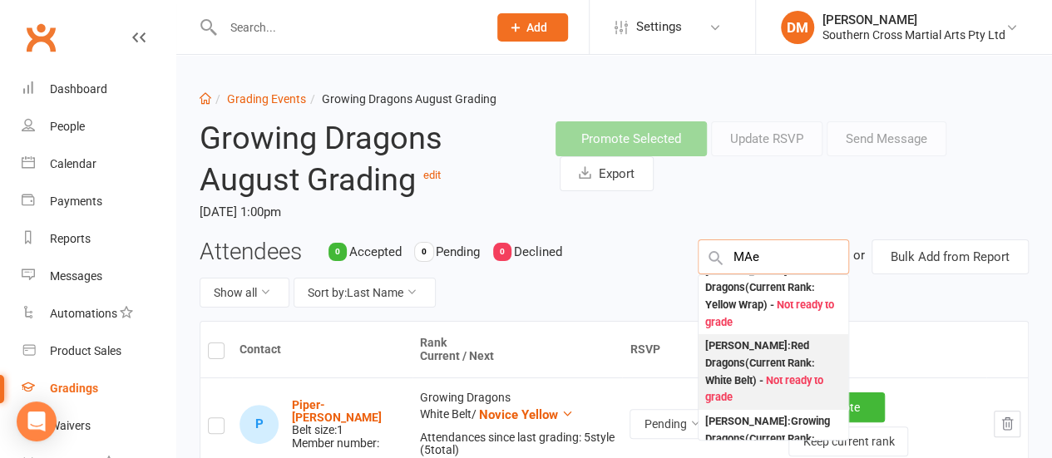
scroll to position [249, 0]
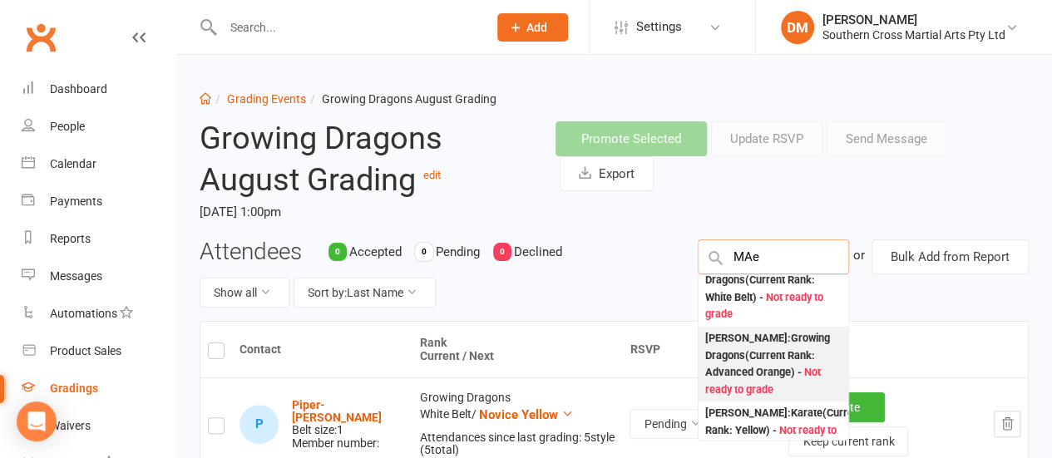
type input "MAe"
click at [768, 365] on div "Maeve Robinson-Creelman : Growing Dragons (Current Rank: Advanced Orange ) - No…" at bounding box center [773, 364] width 136 height 69
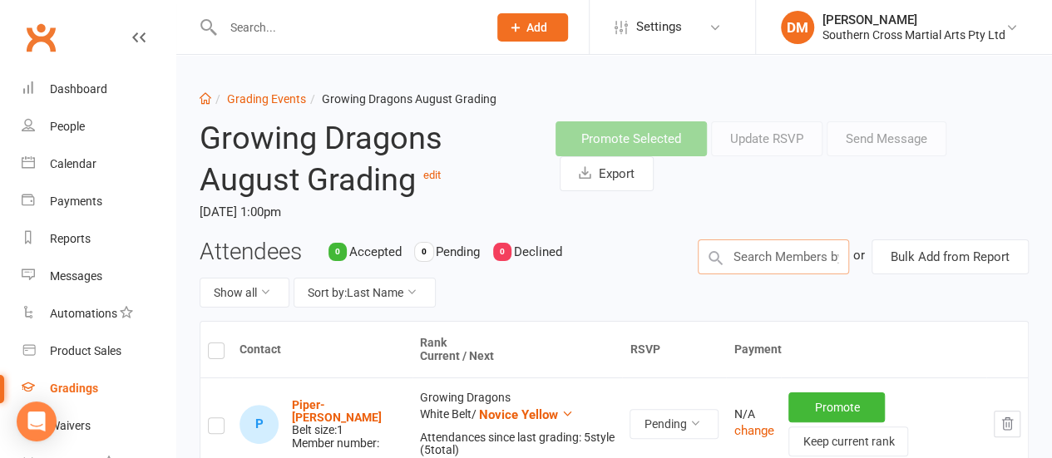
click at [743, 257] on input "text" at bounding box center [773, 257] width 151 height 35
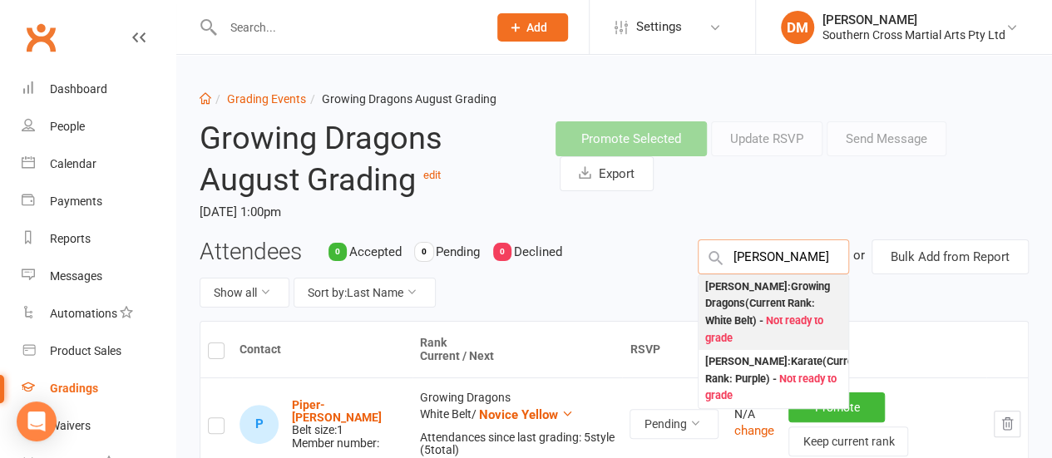
type input "Landon"
click at [752, 292] on div "Landon Medbury : Growing Dragons (Current Rank: White Belt ) - Not ready to gra…" at bounding box center [773, 313] width 136 height 69
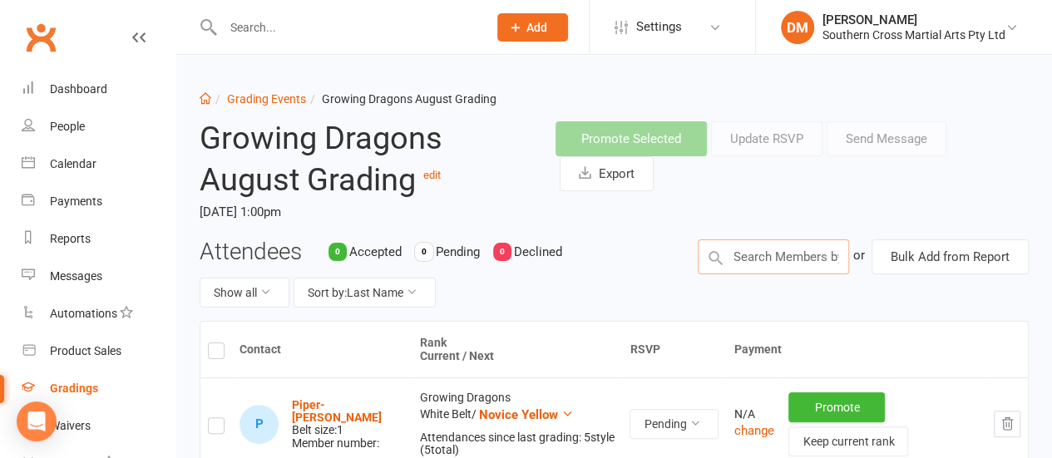
click at [781, 259] on input "text" at bounding box center [773, 257] width 151 height 35
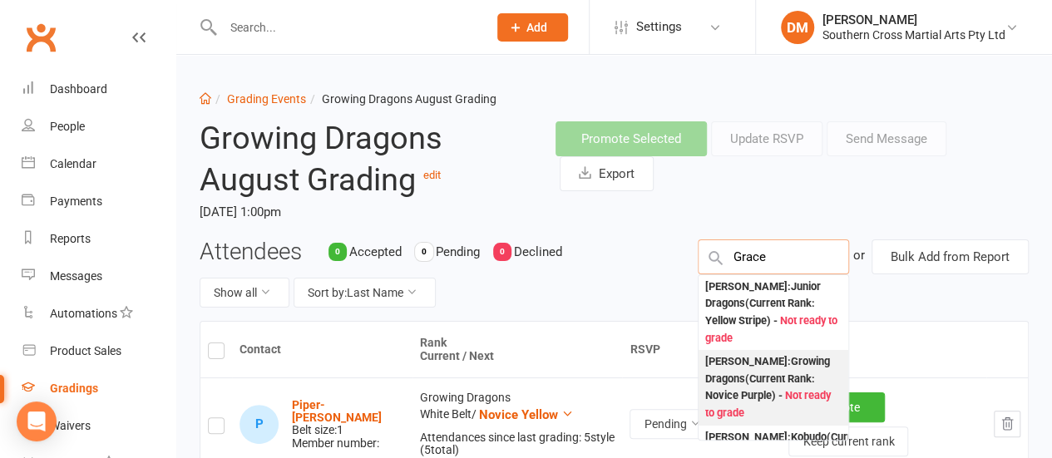
type input "Grace"
click at [778, 369] on div "Grace Dalton : Growing Dragons (Current Rank: Novice Purple ) - Not ready to gr…" at bounding box center [773, 387] width 136 height 69
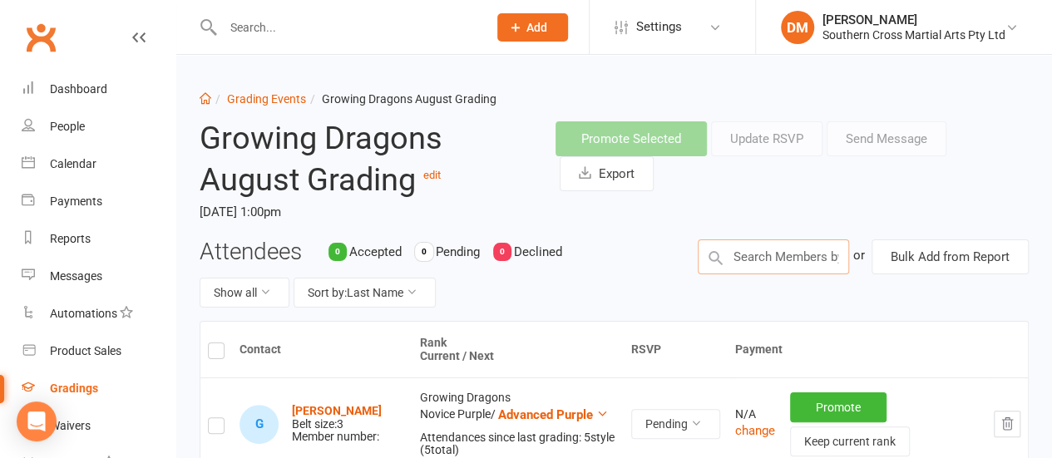
click at [762, 247] on input "text" at bounding box center [773, 257] width 151 height 35
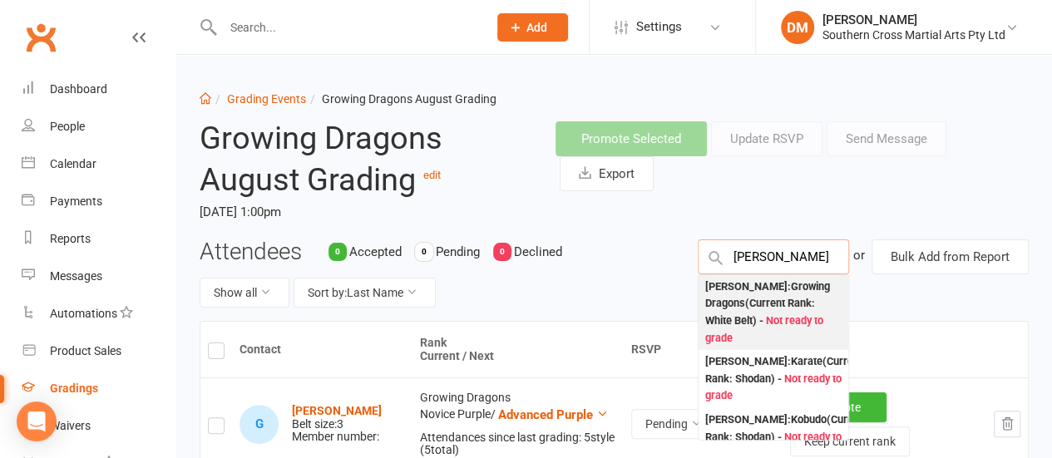
type input "Gabriel"
click at [778, 299] on div "Gabriel Medbury : Growing Dragons (Current Rank: White Belt ) - Not ready to gr…" at bounding box center [773, 313] width 136 height 69
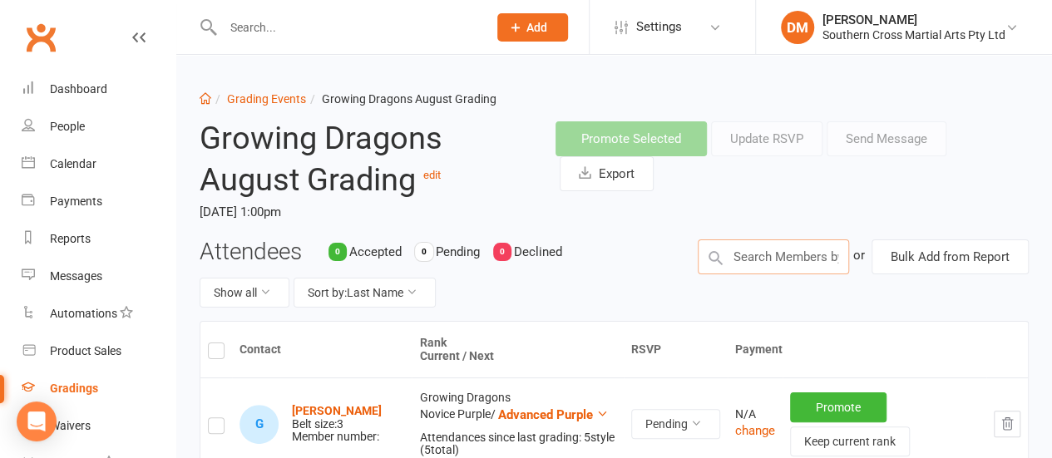
click at [781, 261] on input "text" at bounding box center [773, 257] width 151 height 35
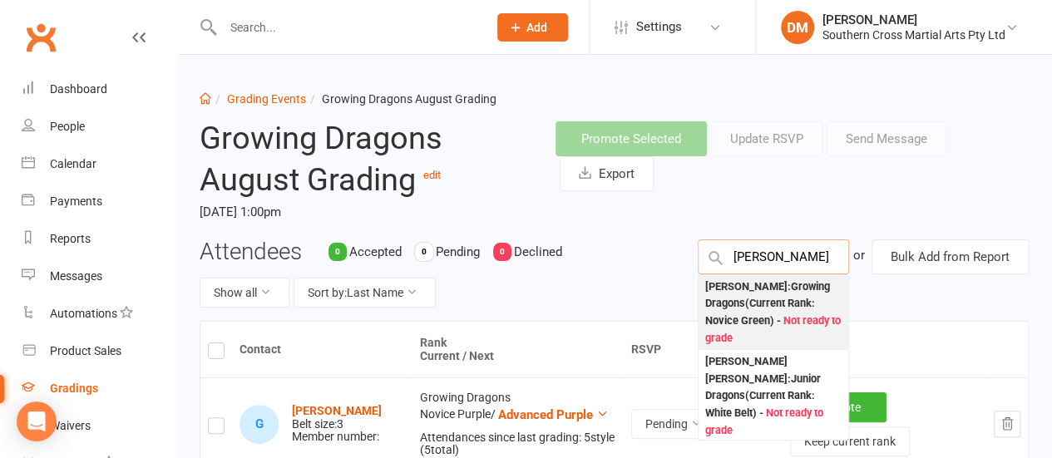
type input "Fletcher"
click at [784, 315] on div "Fletcher Funston : Growing Dragons (Current Rank: Novice Green ) - Not ready to…" at bounding box center [773, 313] width 136 height 69
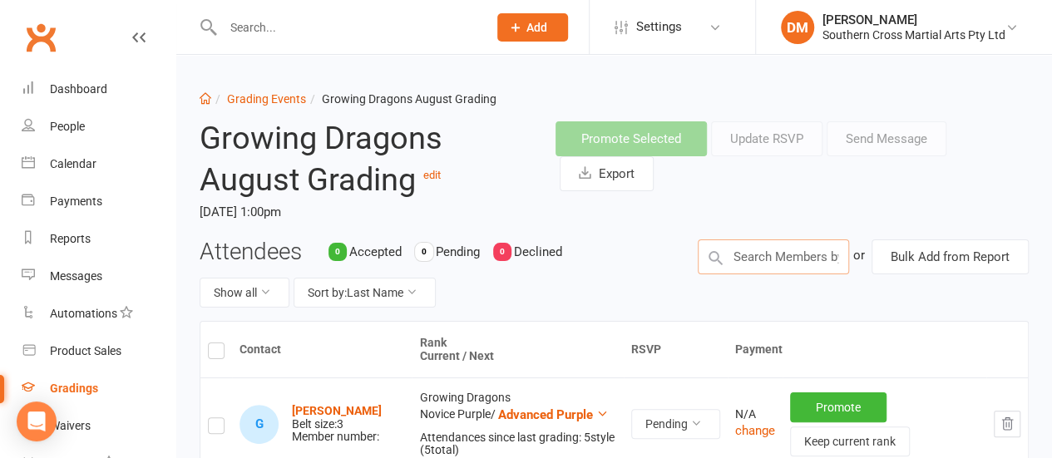
click at [765, 255] on input "text" at bounding box center [773, 257] width 151 height 35
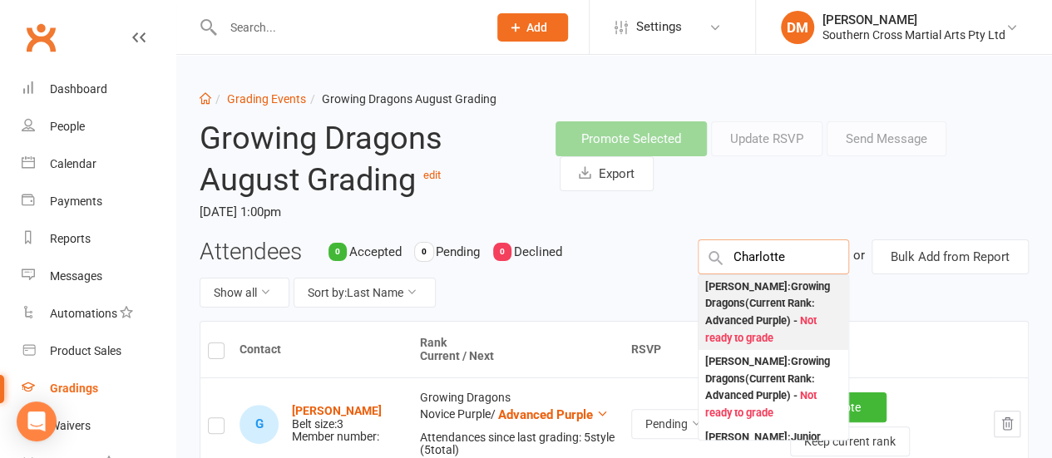
type input "Charlotte"
click at [768, 304] on div "Charlotte Smith : Growing Dragons (Current Rank: Advanced Purple ) - Not ready …" at bounding box center [773, 313] width 136 height 69
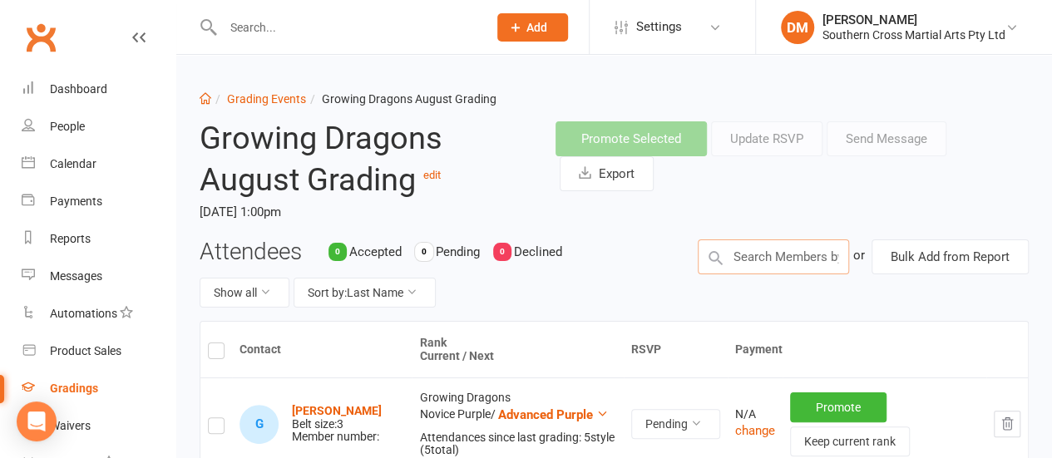
click at [807, 250] on input "text" at bounding box center [773, 257] width 151 height 35
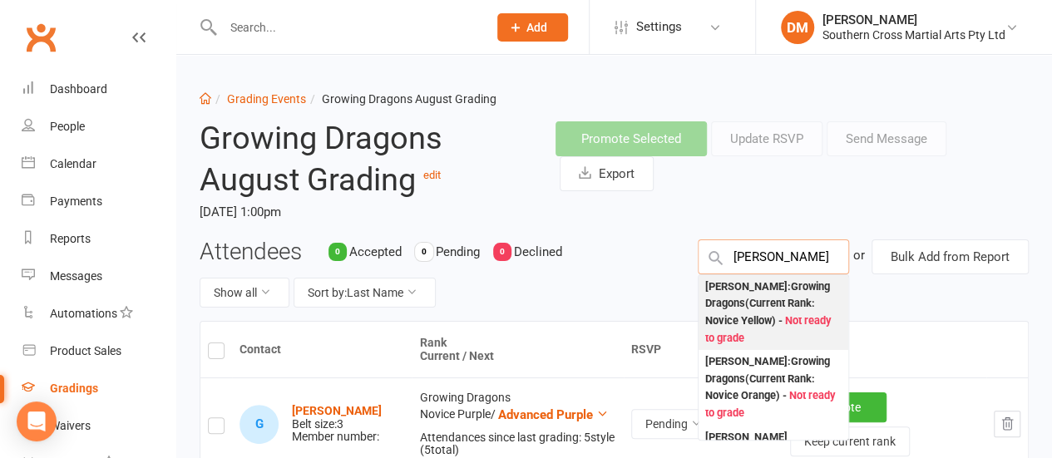
type input "Arlo"
click at [775, 296] on div "Arlo Ross : Growing Dragons (Current Rank: Novice Yellow ) - Not ready to grade" at bounding box center [773, 313] width 136 height 69
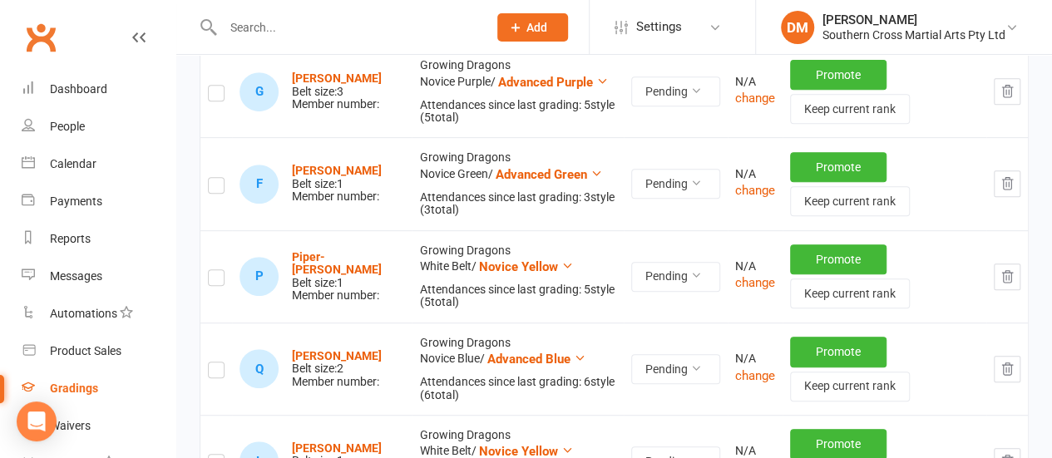
scroll to position [0, 0]
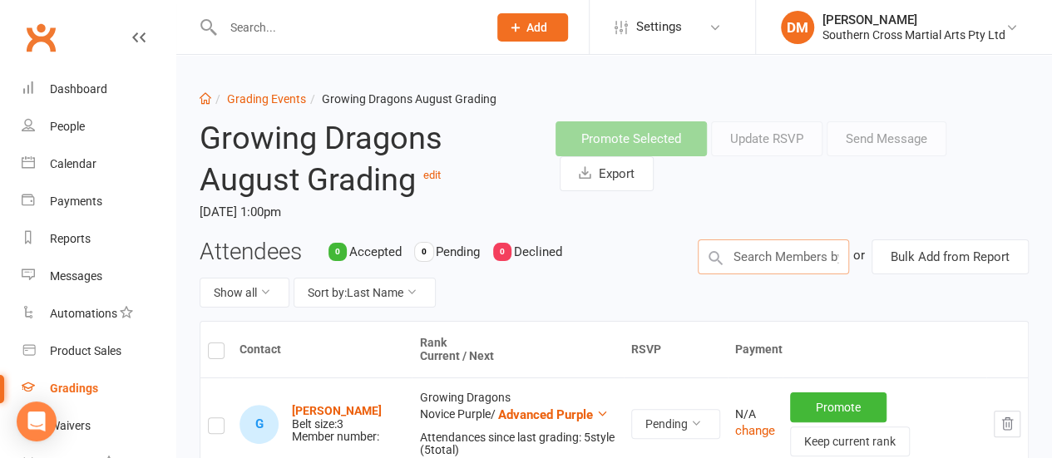
click at [758, 252] on input "text" at bounding box center [773, 257] width 151 height 35
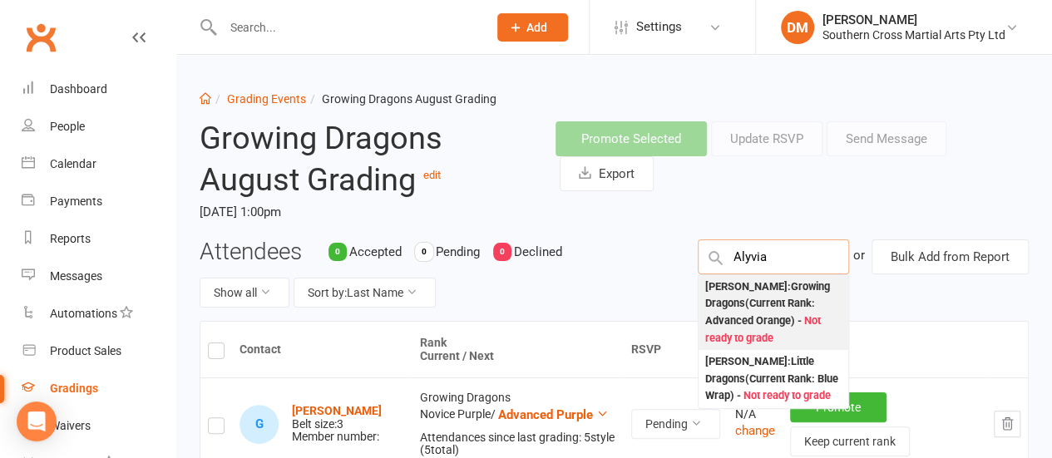
type input "Alyvia"
click at [740, 305] on div "Alyvia Wilson : Growing Dragons (Current Rank: Advanced Orange ) - Not ready to…" at bounding box center [773, 313] width 136 height 69
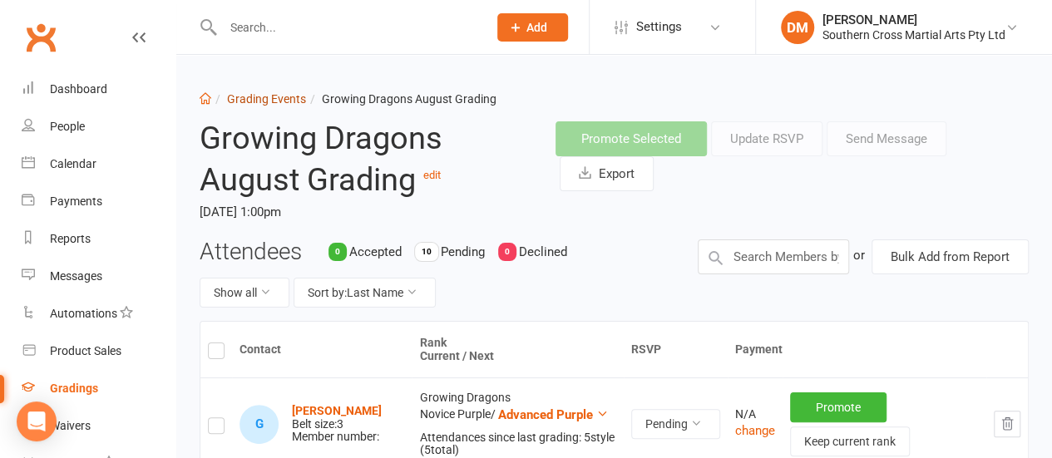
click at [271, 101] on link "Grading Events" at bounding box center [266, 98] width 79 height 13
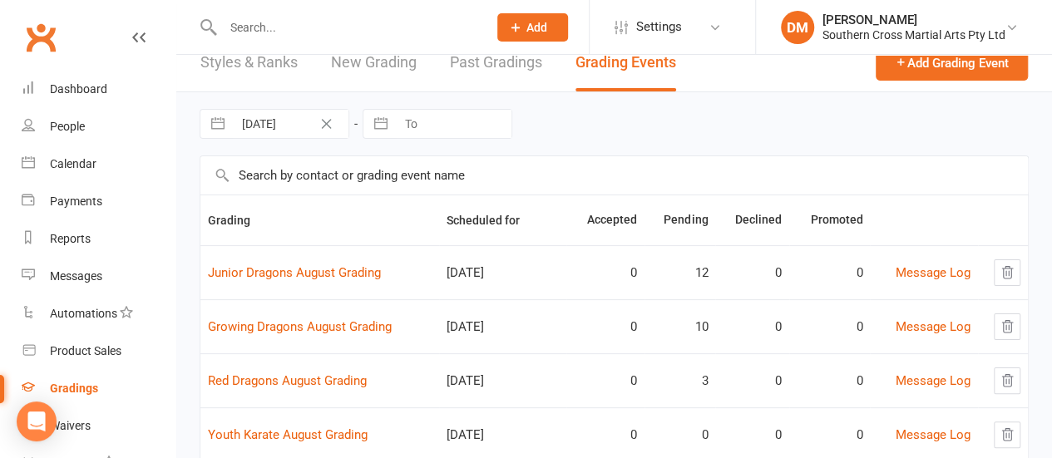
scroll to position [83, 0]
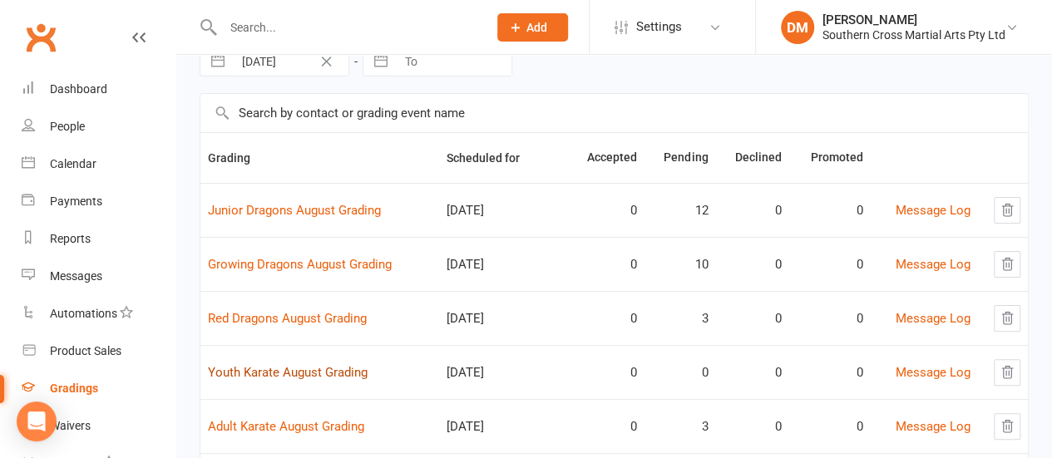
click at [305, 365] on link "Youth Karate August Grading" at bounding box center [288, 372] width 160 height 15
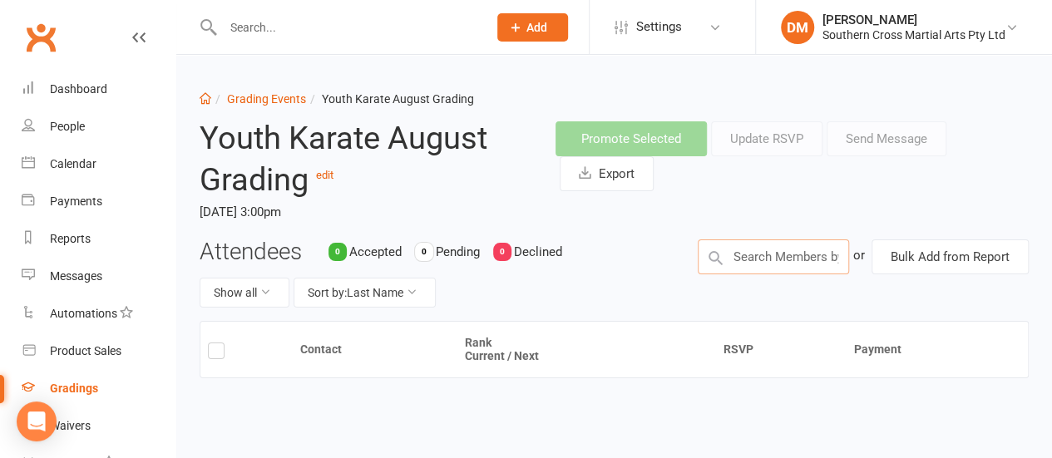
click at [763, 263] on input "text" at bounding box center [773, 257] width 151 height 35
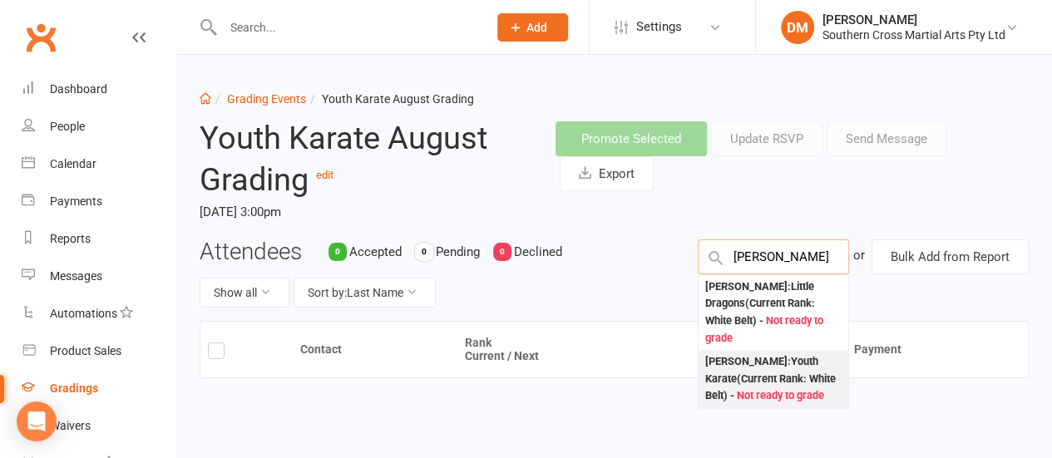
type input "Oliver"
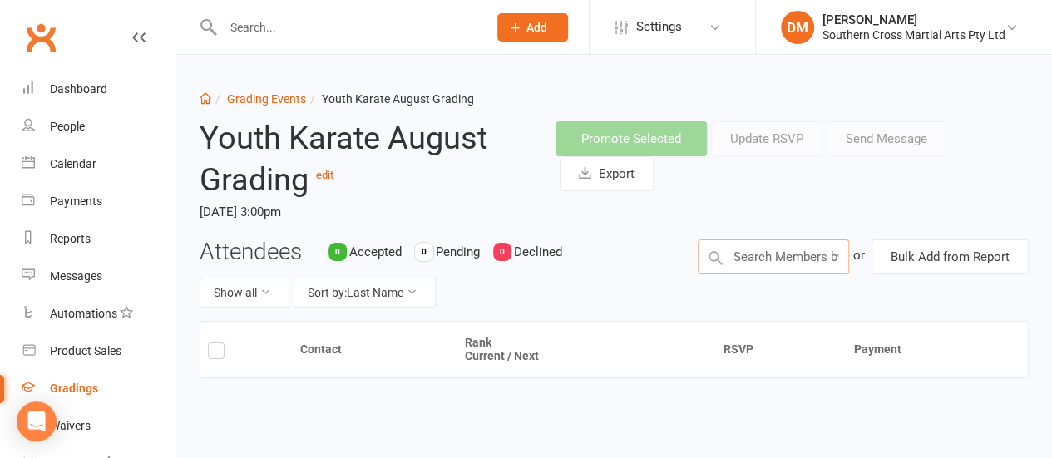
click at [785, 255] on input "text" at bounding box center [773, 257] width 151 height 35
click at [750, 259] on input "text" at bounding box center [773, 257] width 151 height 35
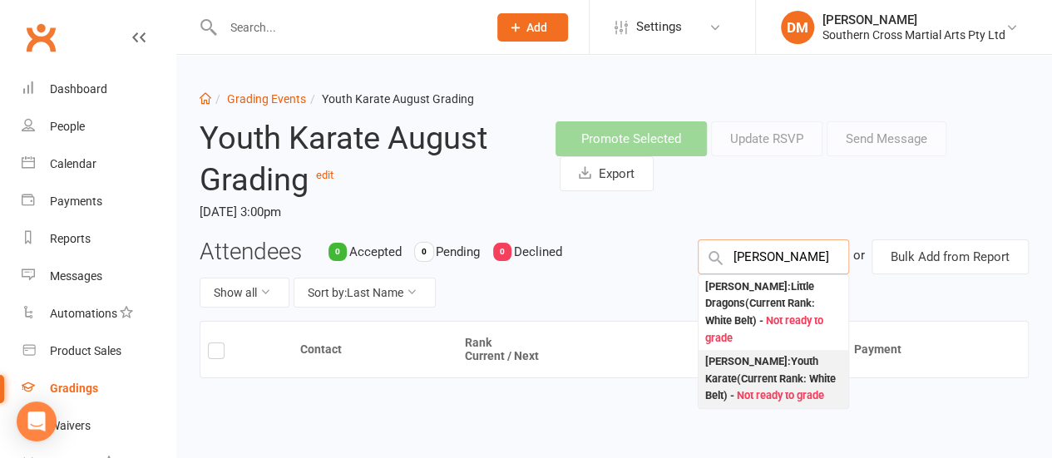
type input "Oliver"
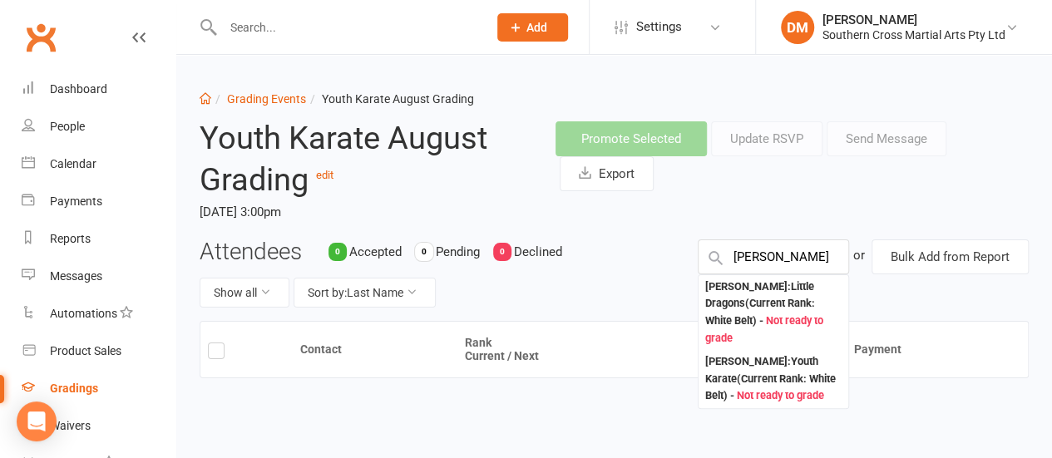
click at [743, 358] on div "Oliver Medbury : Youth Karate (Current Rank: White Belt ) - Not ready to grade" at bounding box center [773, 379] width 136 height 52
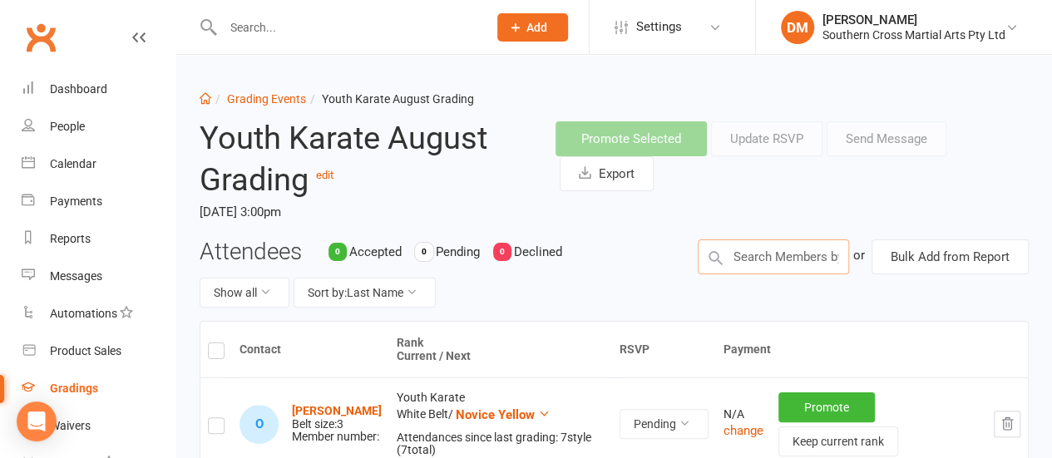
click at [780, 247] on input "text" at bounding box center [773, 257] width 151 height 35
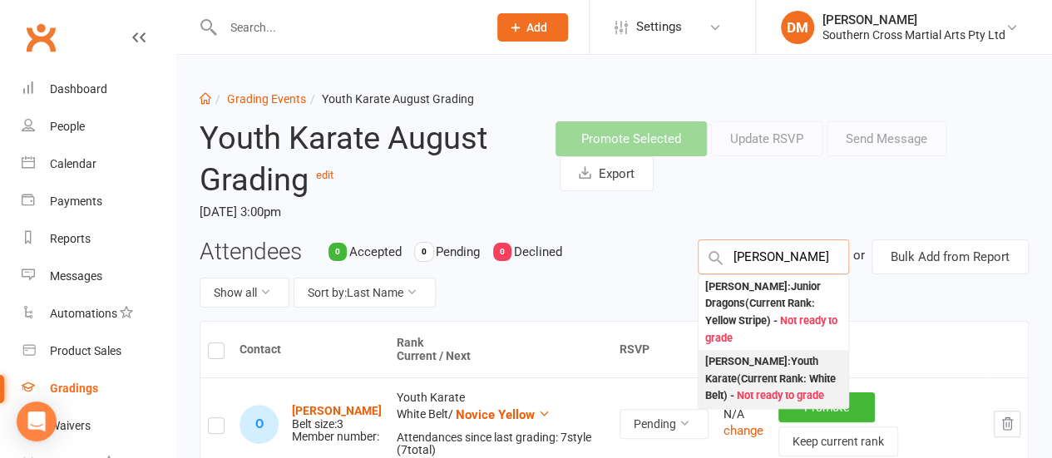
type input "Noah"
click at [787, 363] on div "Noah Medbury : Youth Karate (Current Rank: White Belt ) - Not ready to grade" at bounding box center [773, 379] width 136 height 52
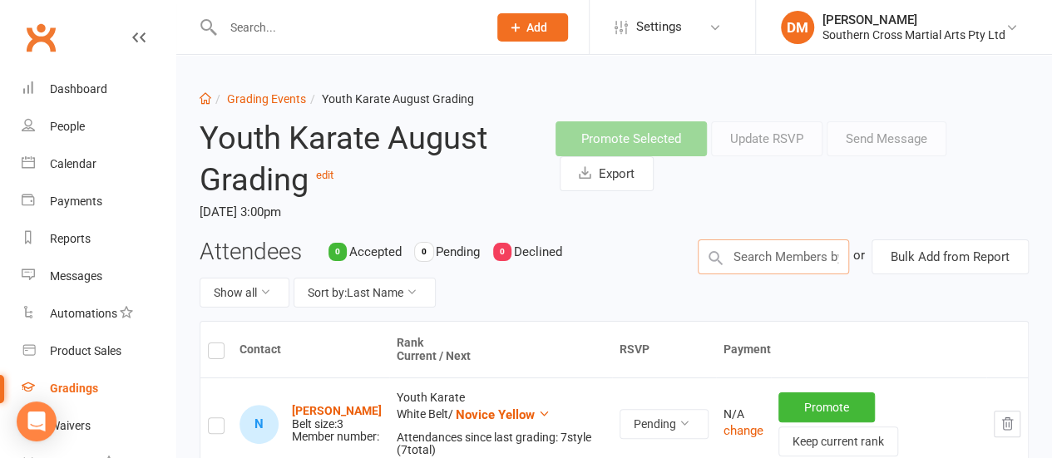
click at [762, 260] on input "text" at bounding box center [773, 257] width 151 height 35
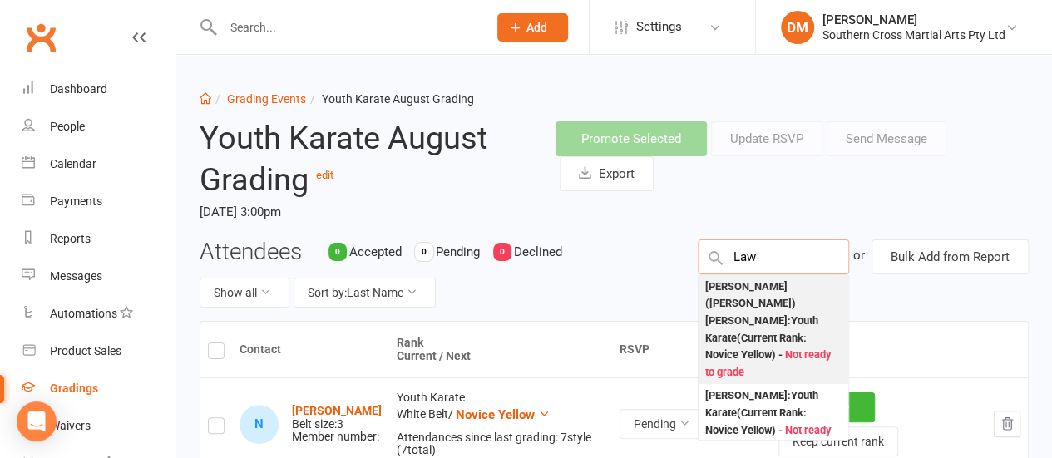
type input "Law"
click at [751, 304] on div "Lawrence (Larry) Anstis : Youth Karate (Current Rank: Novice Yellow ) - Not rea…" at bounding box center [773, 330] width 136 height 103
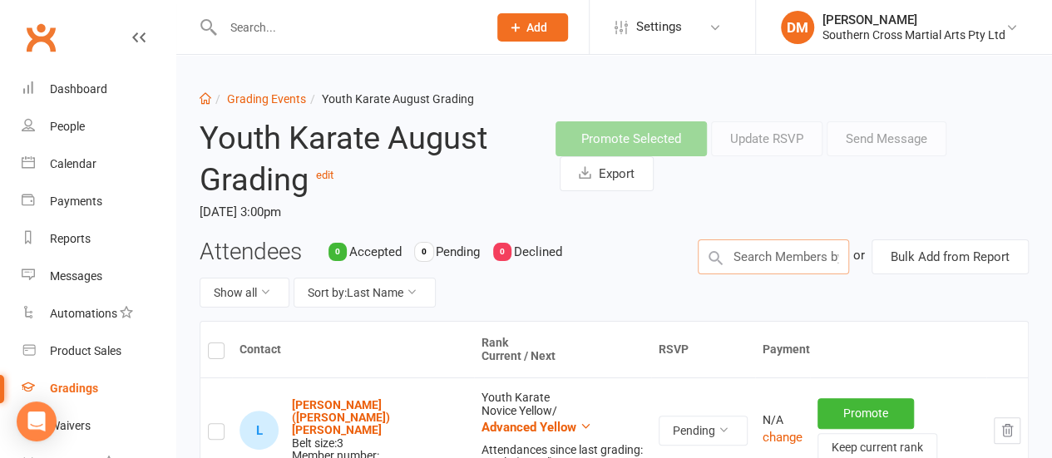
click at [763, 252] on input "text" at bounding box center [773, 257] width 151 height 35
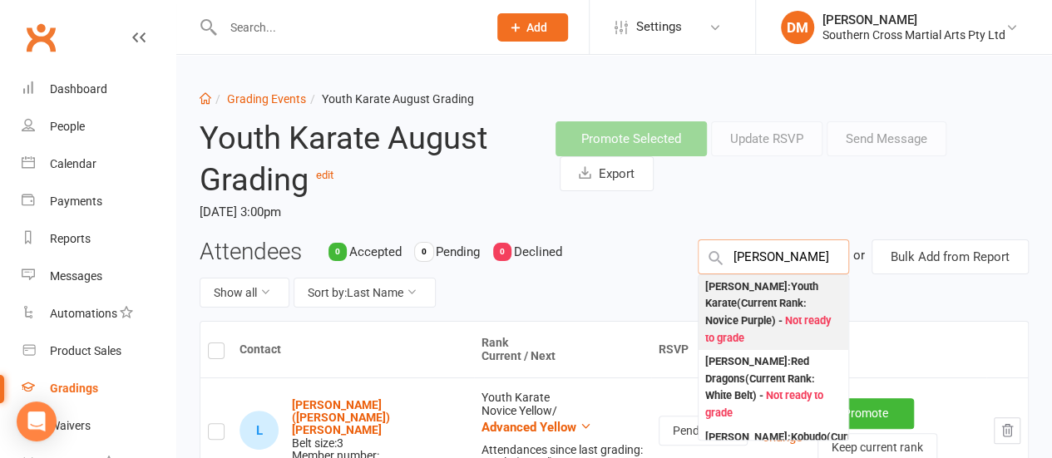
type input "Ella"
click at [775, 289] on div "Ella Turner : Youth Karate (Current Rank: Novice Purple ) - Not ready to grade" at bounding box center [773, 313] width 136 height 69
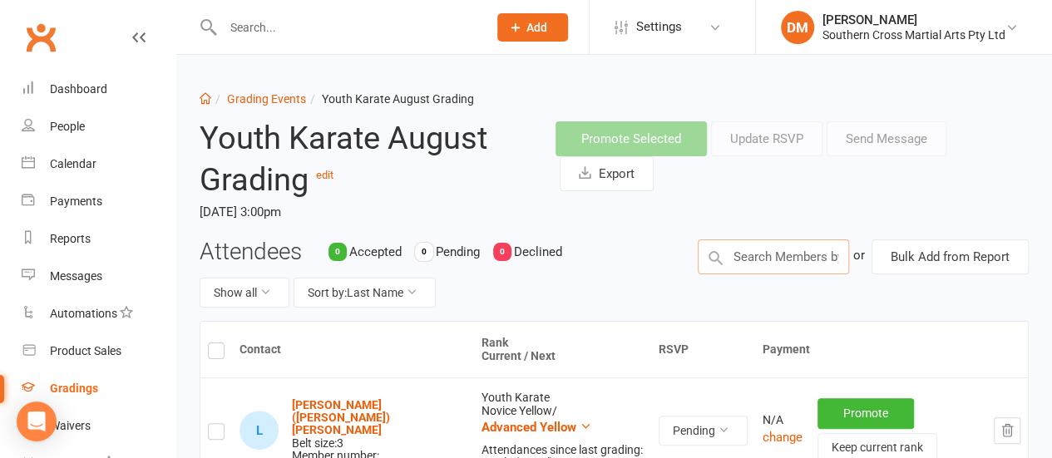
click at [805, 259] on input "text" at bounding box center [773, 257] width 151 height 35
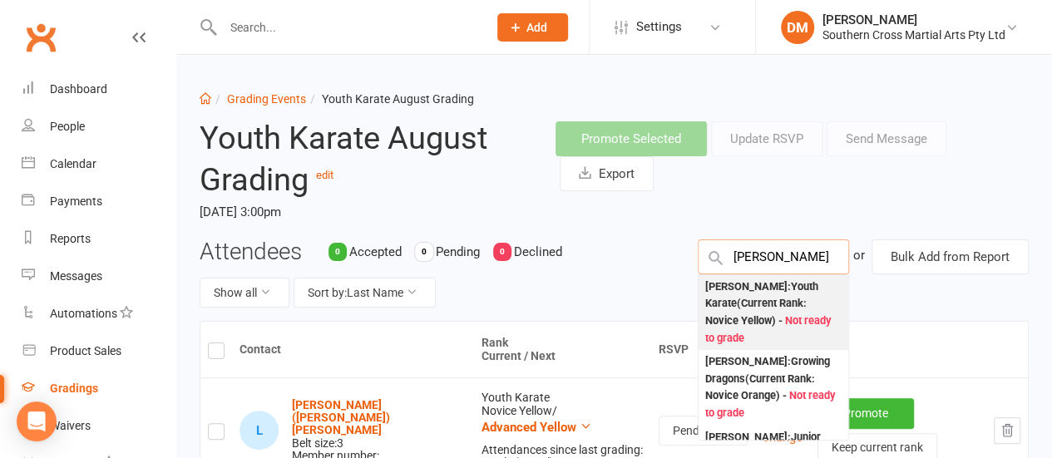
type input "Sophie"
click at [773, 304] on div "Sophie Marmo : Youth Karate (Current Rank: Novice Yellow ) - Not ready to grade" at bounding box center [773, 313] width 136 height 69
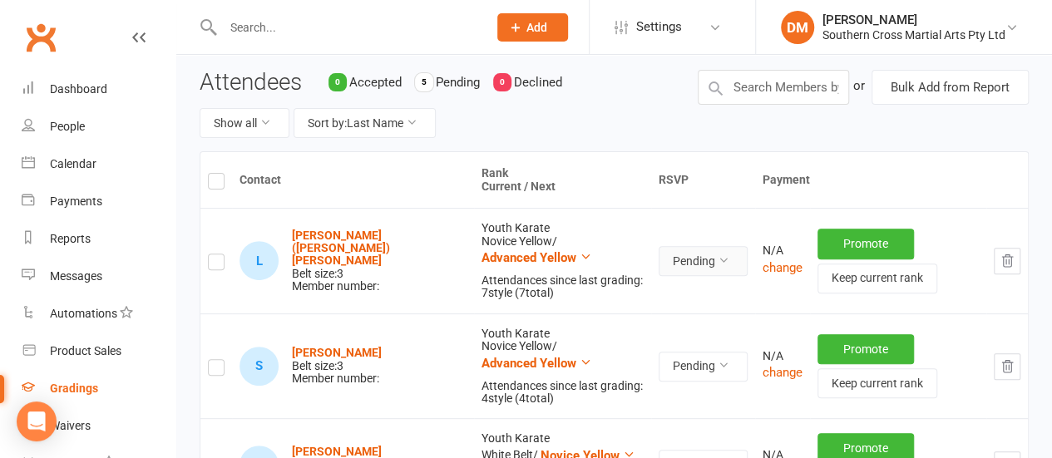
scroll to position [83, 0]
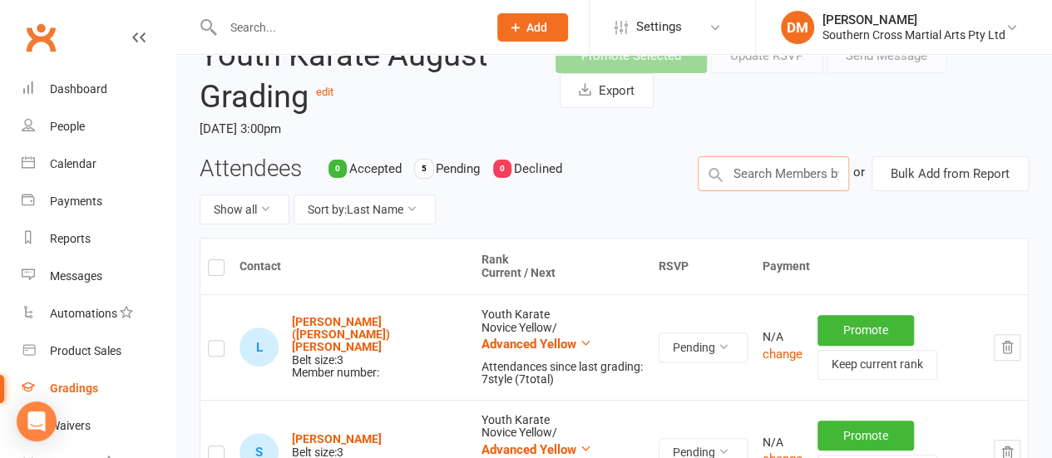
click at [771, 177] on input "text" at bounding box center [773, 173] width 151 height 35
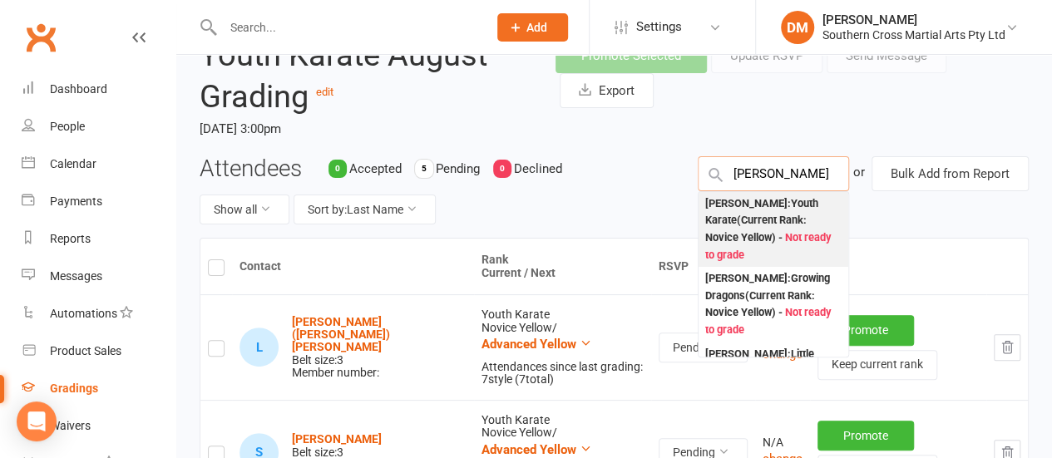
type input "Ronan"
click at [747, 233] on div "Ronan Lambert : Youth Karate (Current Rank: Novice Yellow ) - Not ready to grade" at bounding box center [773, 229] width 136 height 69
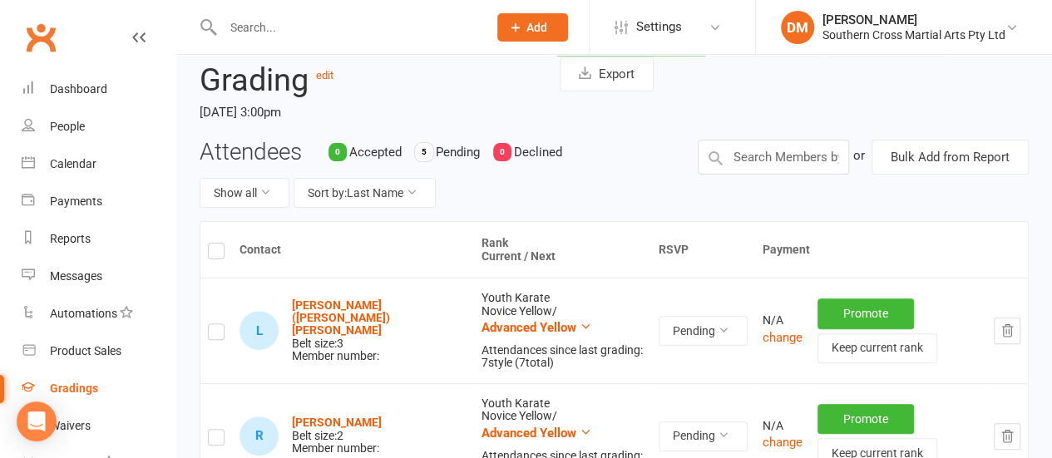
scroll to position [0, 0]
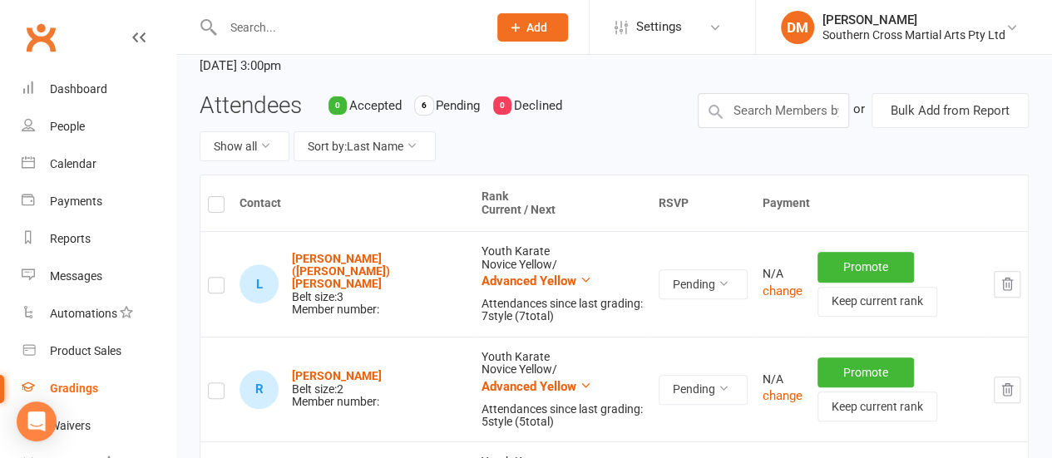
scroll to position [333, 0]
